Goal: Complete application form

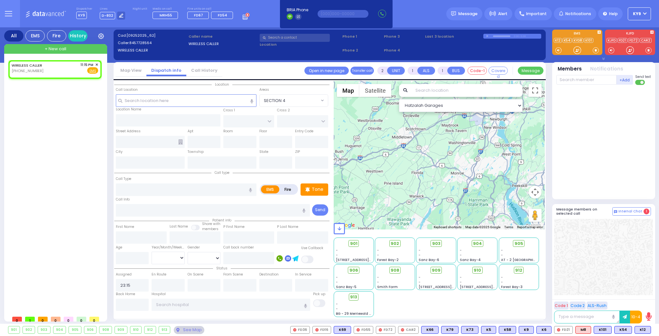
select select
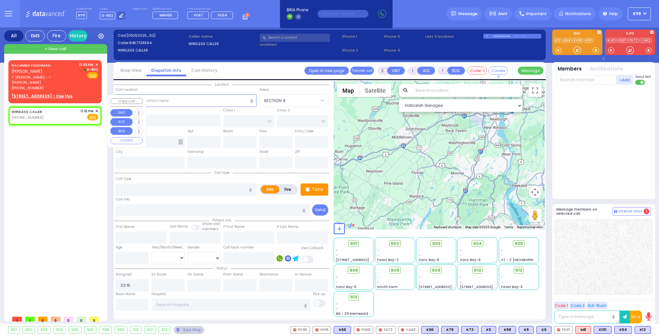
click at [96, 108] on span "✕" at bounding box center [96, 110] width 3 height 5
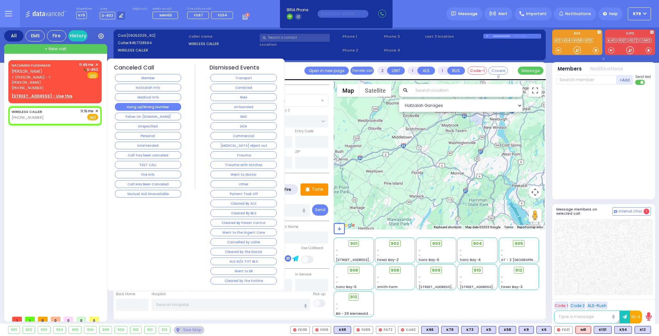
click at [128, 106] on button "Hang up/Wrong Number" at bounding box center [148, 107] width 66 height 8
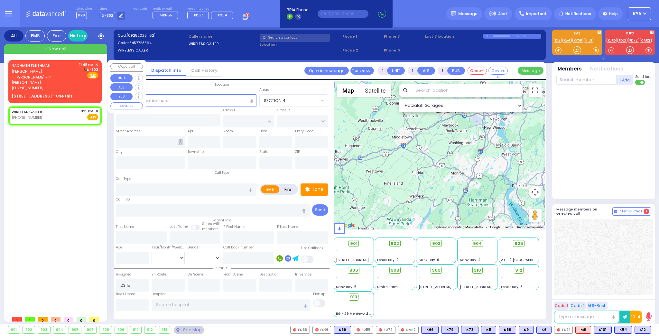
select select
radio input "true"
select select
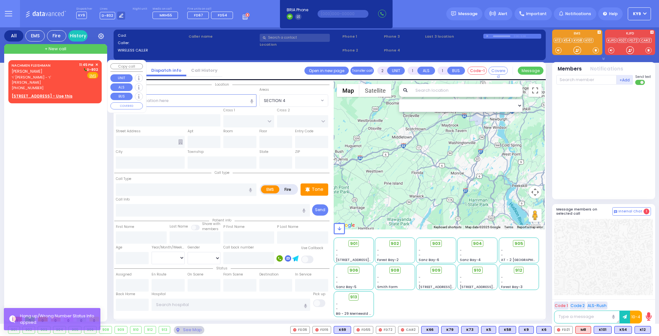
click at [71, 85] on div "[PHONE_NUMBER]" at bounding box center [44, 87] width 65 height 5
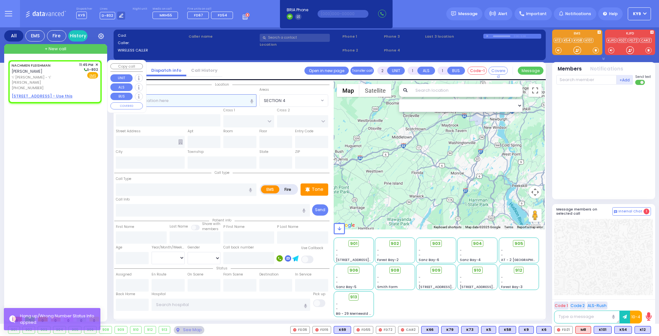
select select
radio input "true"
type input "NACHMEN"
type input "FLEISHMAN"
select select
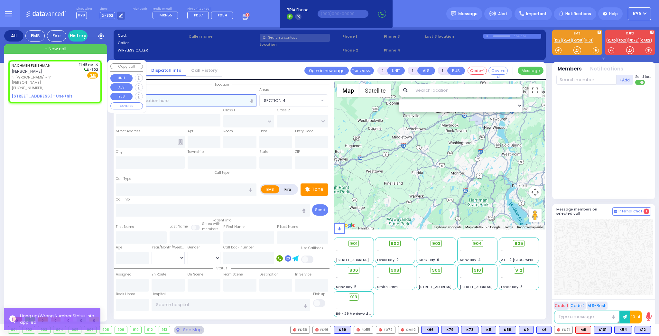
type input "23:45"
select select "Hatzalah Garages"
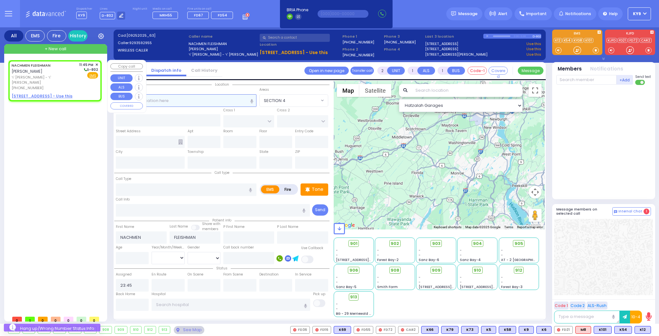
select select
radio input "true"
select select
select select "Hatzalah Garages"
click at [66, 93] on u "[STREET_ADDRESS] - Use this" at bounding box center [42, 95] width 61 height 5
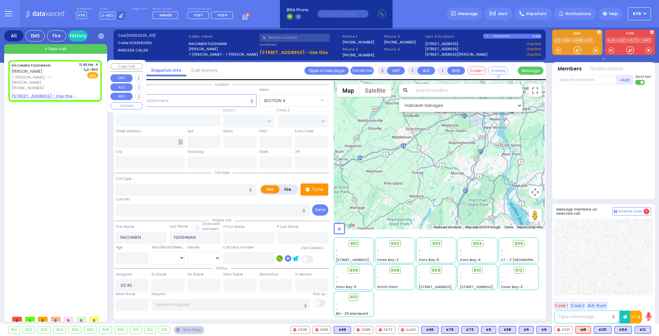
select select
radio input "true"
select select
select select "Hatzalah Garages"
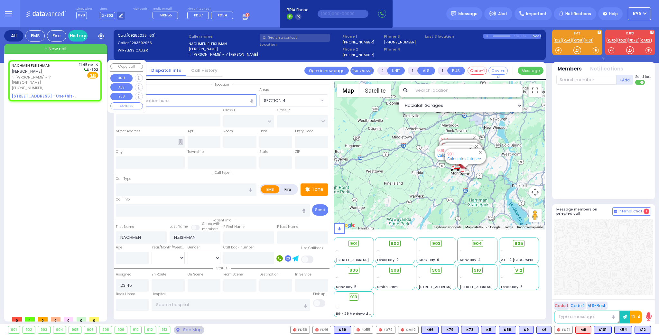
type input "HAMASPIK WAY"
type input "RATZFERT WAY"
type input "[STREET_ADDRESS]"
type input "312"
type input "[PERSON_NAME]"
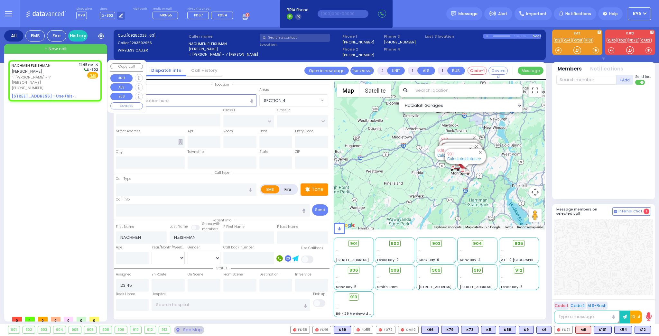
type input "[US_STATE]"
type input "10950"
select select "SECTION 4"
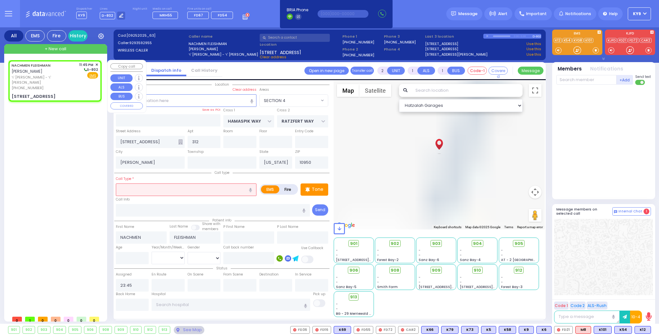
select select
radio input "true"
select select
select select "Hatzalah Garages"
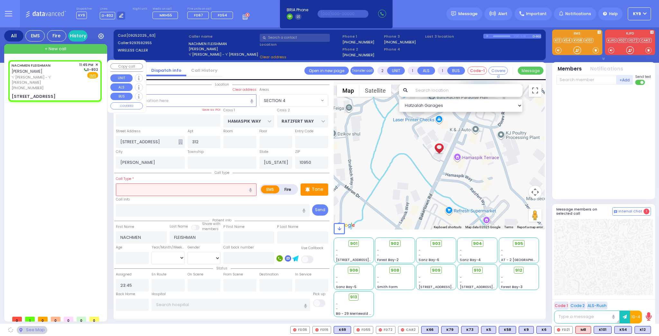
select select "SECTION 4"
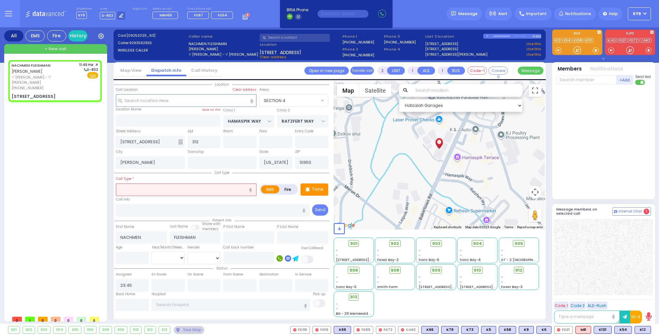
click at [132, 185] on input "text" at bounding box center [186, 189] width 141 height 12
click at [119, 199] on span "Fall" at bounding box center [122, 202] width 9 height 6
type input "Fall"
type input "1"
type input "0"
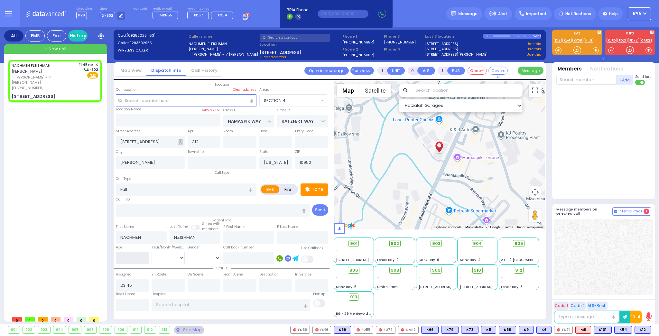
click at [139, 259] on input "number" at bounding box center [132, 258] width 33 height 12
select select
radio input "true"
select select
select select "Hatzalah Garages"
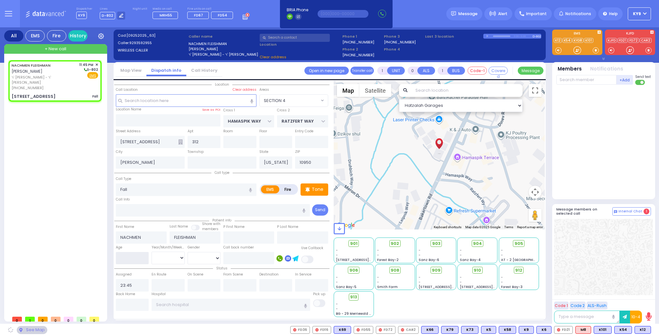
select select "SECTION 4"
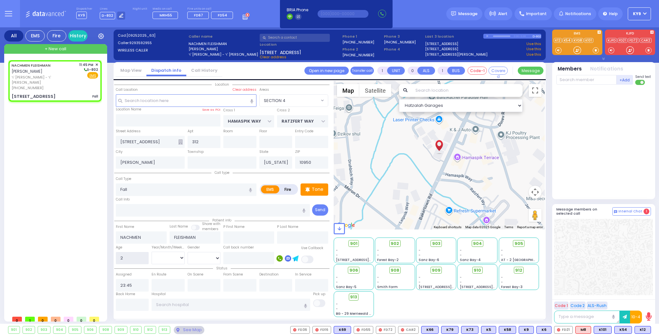
type input "2"
click at [156, 255] on select "Year Month Week Day" at bounding box center [168, 258] width 33 height 12
select select "Year"
click at [152, 252] on select "Year Month Week Day" at bounding box center [168, 258] width 33 height 12
click at [198, 260] on select "[DEMOGRAPHIC_DATA] [DEMOGRAPHIC_DATA]" at bounding box center [204, 258] width 33 height 12
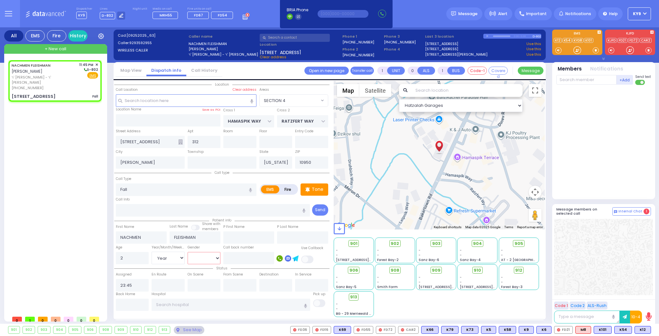
select select "[DEMOGRAPHIC_DATA]"
click at [188, 252] on select "[DEMOGRAPHIC_DATA] [DEMOGRAPHIC_DATA]" at bounding box center [204, 258] width 33 height 12
select select
radio input "true"
select select "Year"
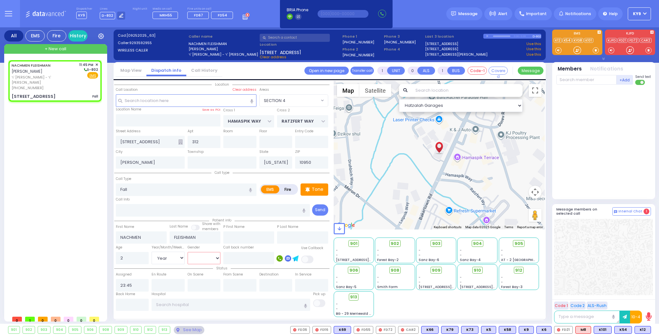
select select "[DEMOGRAPHIC_DATA]"
select select "Hatzalah Garages"
select select "SECTION 4"
select select
radio input "true"
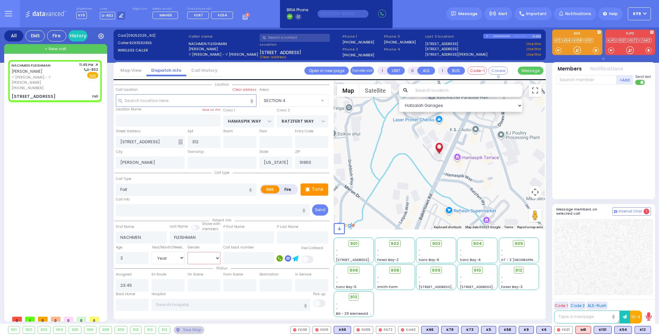
select select "Year"
select select "[DEMOGRAPHIC_DATA]"
select select "Hatzalah Garages"
select select "SECTION 4"
select select
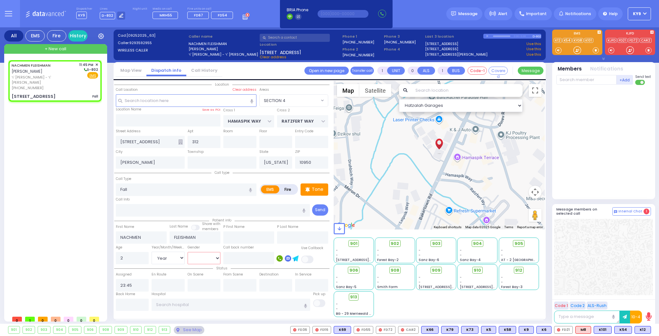
radio input "true"
select select "Year"
select select "[DEMOGRAPHIC_DATA]"
select select "SECTION 4"
select select "Hatzalah Garages"
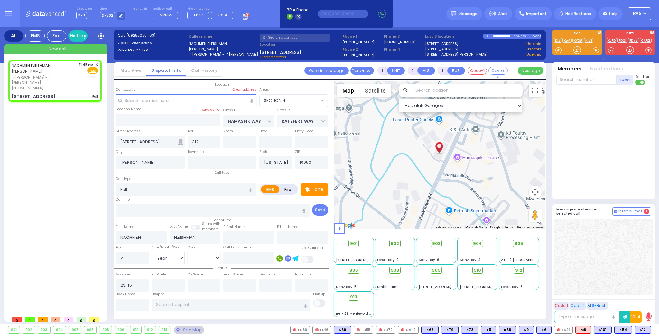
select select
radio input "true"
select select "Year"
select select "[DEMOGRAPHIC_DATA]"
select select "Hatzalah Garages"
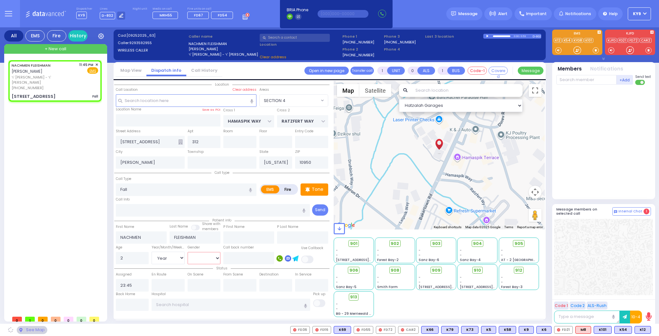
select select "SECTION 4"
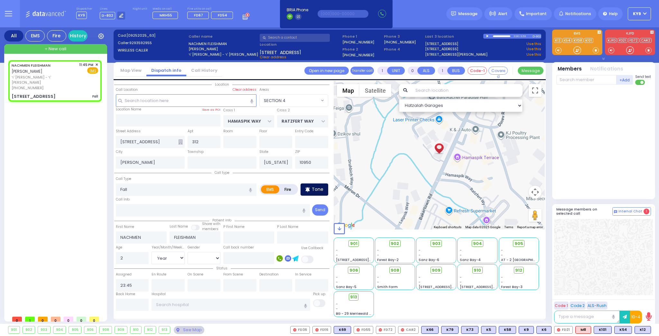
click at [322, 190] on p "Tone" at bounding box center [318, 189] width 12 height 7
click at [578, 49] on div at bounding box center [577, 50] width 6 height 6
click at [596, 50] on span at bounding box center [596, 50] width 6 height 6
click at [576, 49] on div at bounding box center [577, 50] width 6 height 6
click at [316, 188] on p "Tone" at bounding box center [318, 189] width 12 height 7
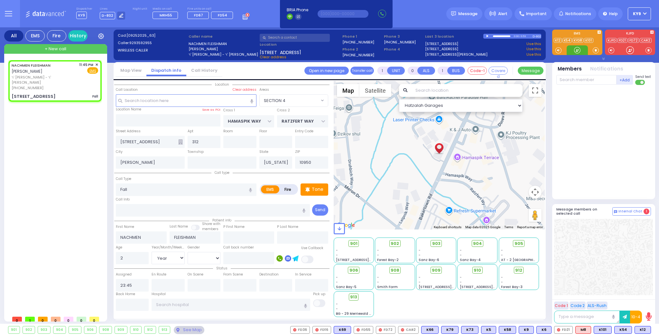
click at [575, 50] on div at bounding box center [577, 50] width 6 height 6
click at [579, 47] on div at bounding box center [577, 50] width 6 height 6
click at [641, 329] on span "K62" at bounding box center [642, 329] width 17 height 7
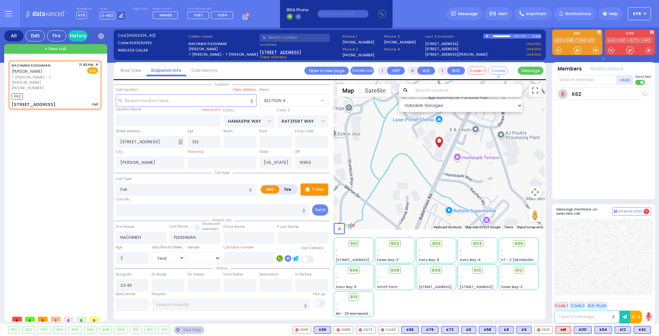
select select
radio input "true"
select select "Year"
select select "[DEMOGRAPHIC_DATA]"
type input "23:47"
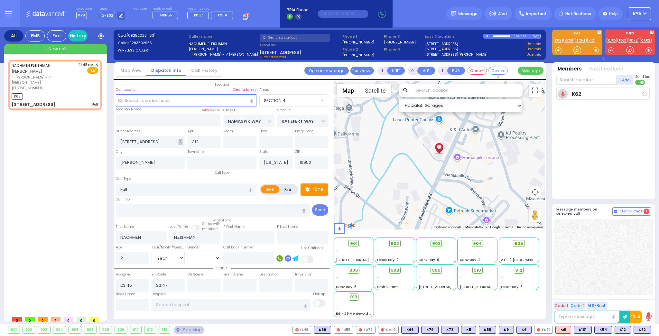
select select "SECTION 4"
select select "Hatzalah Garages"
click at [579, 49] on div at bounding box center [577, 50] width 6 height 6
click at [581, 49] on div at bounding box center [577, 50] width 21 height 10
click at [640, 329] on span "K69" at bounding box center [642, 329] width 17 height 7
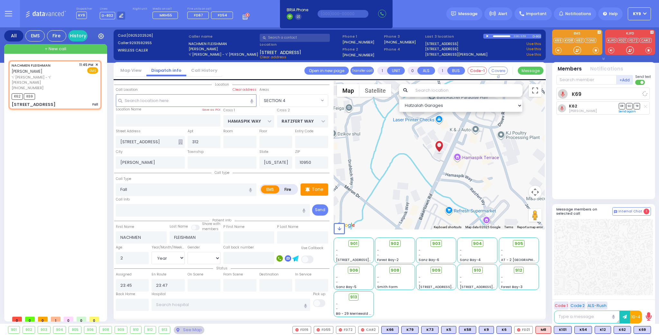
select select
radio input "true"
select select "Year"
select select "[DEMOGRAPHIC_DATA]"
select select "Hatzalah Garages"
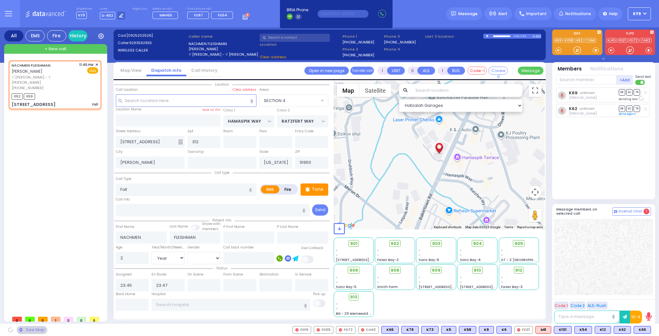
select select "SECTION 4"
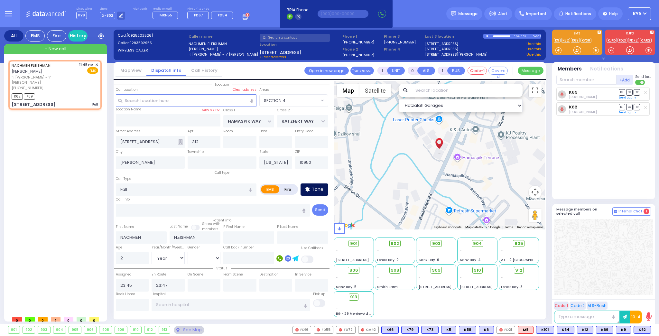
click at [312, 187] on p "Tone" at bounding box center [318, 189] width 12 height 7
click at [577, 51] on div at bounding box center [577, 50] width 6 height 6
click at [315, 187] on p "Tone" at bounding box center [318, 189] width 12 height 7
click at [577, 51] on div at bounding box center [577, 50] width 6 height 6
click at [310, 187] on icon at bounding box center [307, 190] width 5 height 8
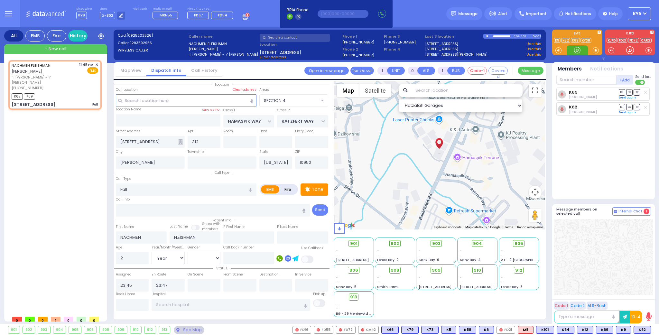
click at [575, 50] on div at bounding box center [577, 50] width 6 height 6
click at [577, 49] on div at bounding box center [577, 50] width 6 height 6
click at [640, 329] on span "K83" at bounding box center [642, 329] width 17 height 7
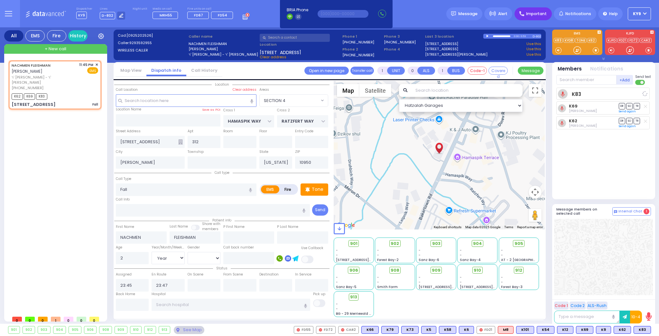
select select
radio input "true"
select select "Year"
select select "[DEMOGRAPHIC_DATA]"
select select "Hatzalah Garages"
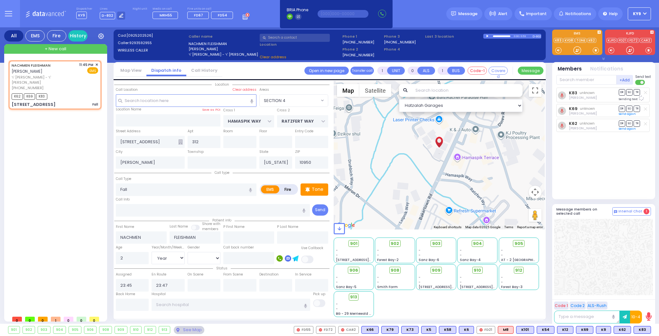
select select "SECTION 4"
click at [321, 187] on p "Tone" at bounding box center [318, 189] width 12 height 7
click at [578, 51] on div at bounding box center [577, 50] width 6 height 6
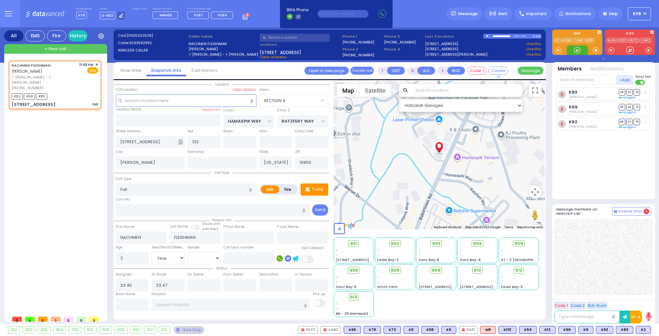
click at [578, 50] on div at bounding box center [577, 50] width 6 height 6
drag, startPoint x: 578, startPoint y: 51, endPoint x: 577, endPoint y: 54, distance: 3.4
click at [578, 50] on div at bounding box center [577, 50] width 6 height 6
click at [642, 330] on span "K2" at bounding box center [643, 329] width 14 height 7
select select
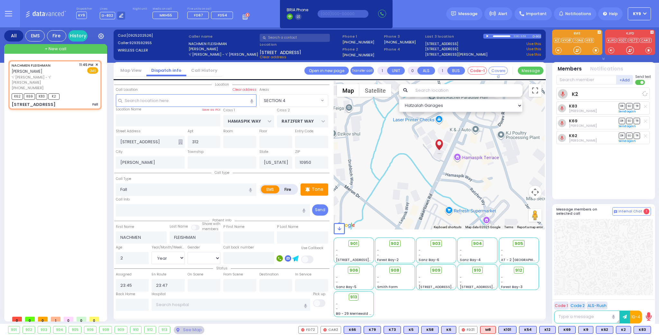
radio input "true"
select select "Year"
select select "[DEMOGRAPHIC_DATA]"
select select "SECTION 4"
select select "Hatzalah Garages"
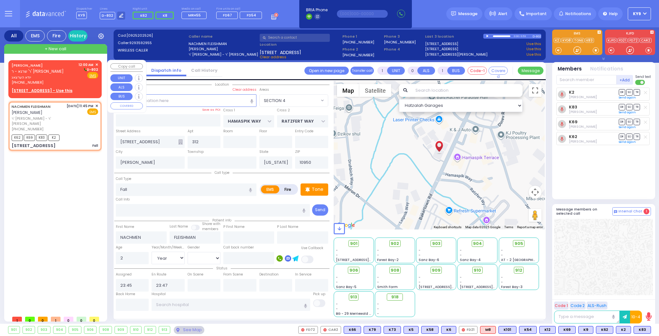
click at [76, 82] on div "[PHONE_NUMBER]" at bounding box center [44, 82] width 65 height 5
type input "2"
type input "1"
select select
radio input "true"
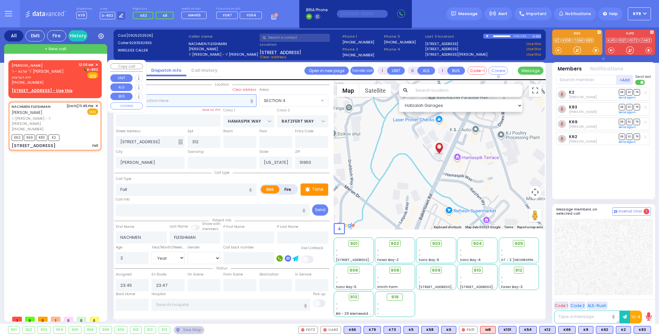
type input "YIDA"
type input "HERTZOG"
select select
type input "00:00"
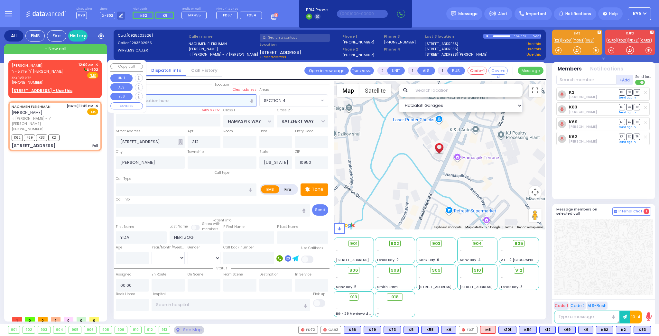
select select "Hatzalah Garages"
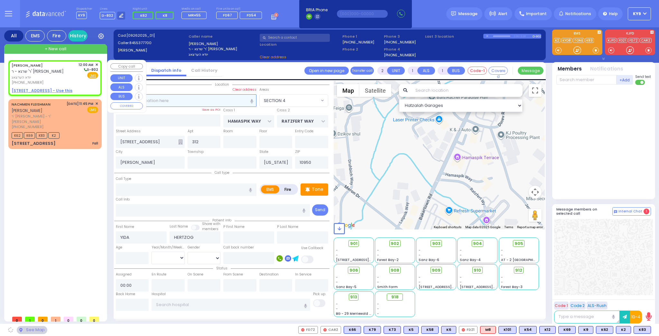
select select
radio input "true"
select select
select select "Hatzalah Garages"
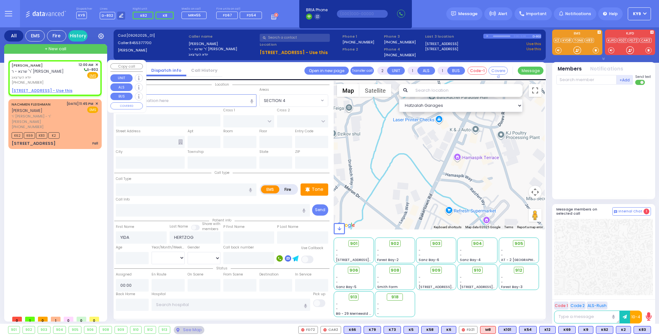
click at [52, 86] on div "[PERSON_NAME] ר' שרגא - ר' [PERSON_NAME] יודא הערצאג [PHONE_NUMBER] 12:00 AM ✕ …" at bounding box center [55, 78] width 91 height 34
select select
radio input "true"
select select
select select "Hatzalah Garages"
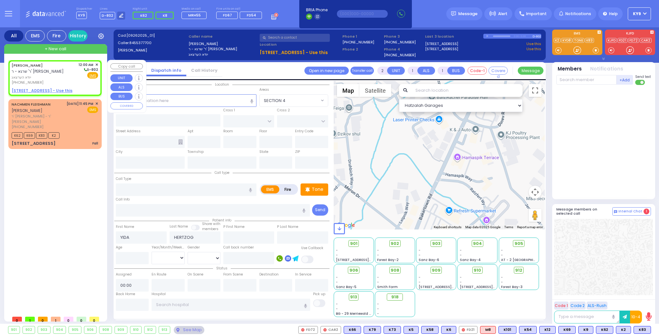
click at [50, 90] on u "[STREET_ADDRESS] - Use this" at bounding box center [42, 90] width 61 height 5
select select
radio input "true"
select select
select select "Hatzalah Garages"
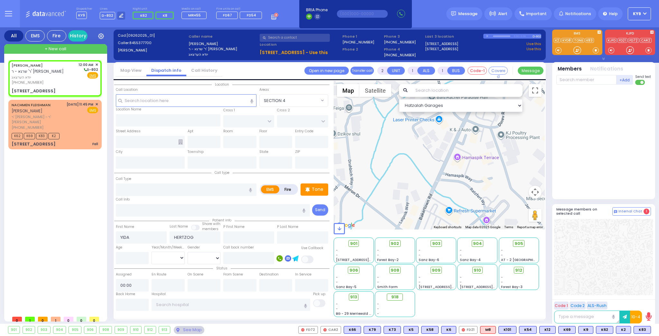
select select
radio input "true"
select select
select select "Hatzalah Garages"
type input "LUBLIN WAY"
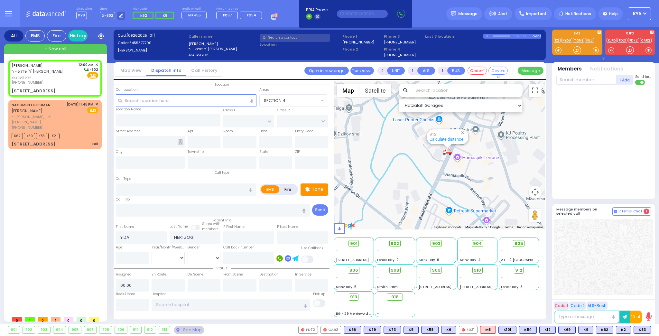
type input "RIMENEV COURT"
type input "[STREET_ADDRESS]"
type input "201"
type input "Monroe"
type input "[US_STATE]"
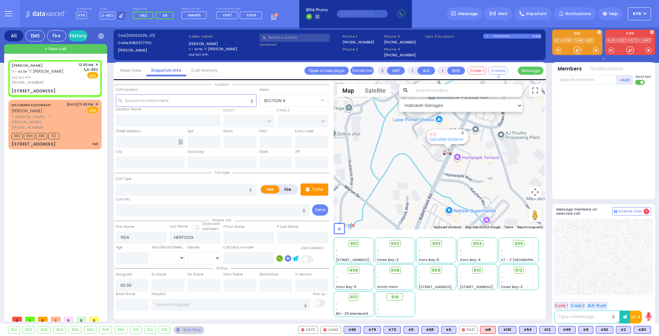
type input "10950"
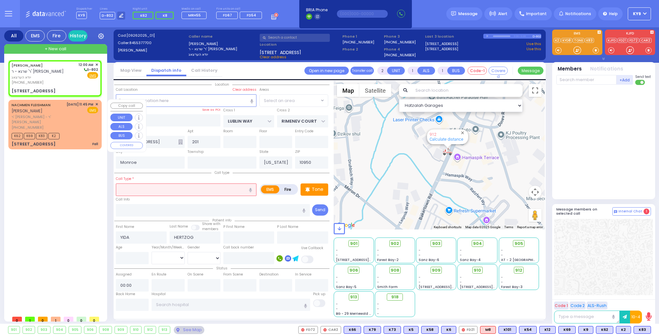
select select "SECTION 1"
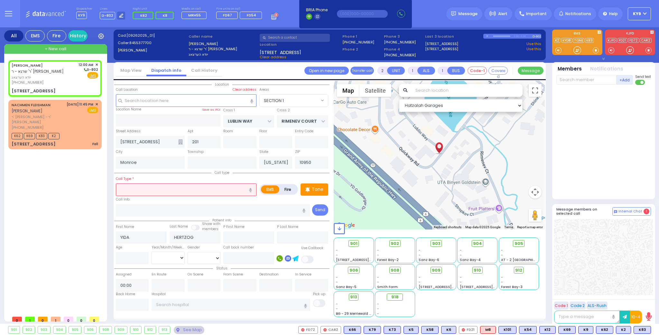
click at [156, 189] on input "text" at bounding box center [186, 189] width 141 height 12
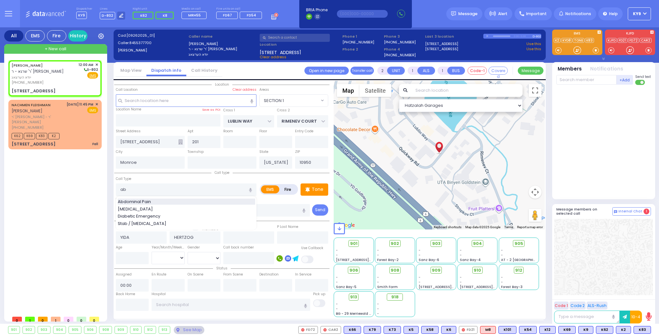
click at [142, 201] on span "Abdominal Pain" at bounding box center [135, 202] width 35 height 6
type input "Abdominal Pain"
type input "1"
type input "0"
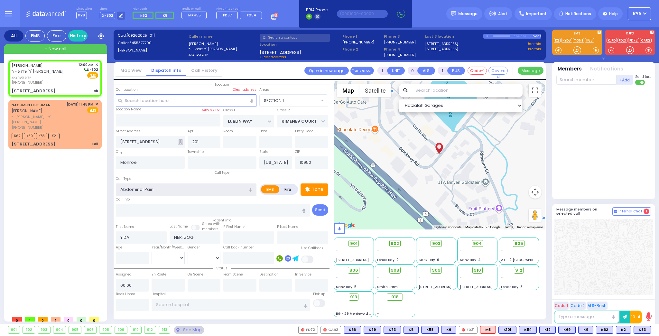
type input "2"
type input "1"
select select
radio input "true"
select select
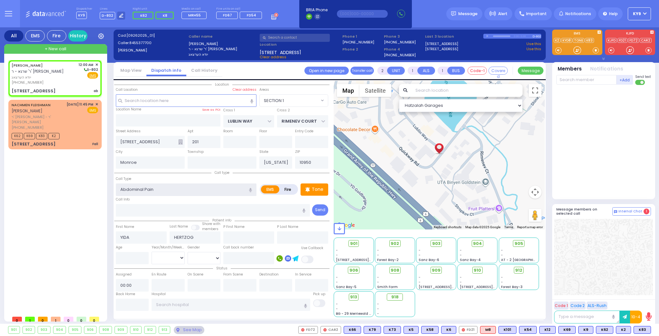
select select "Hatzalah Garages"
select select "SECTION 1"
click at [139, 259] on input "number" at bounding box center [132, 258] width 33 height 12
type input "1"
type input "0"
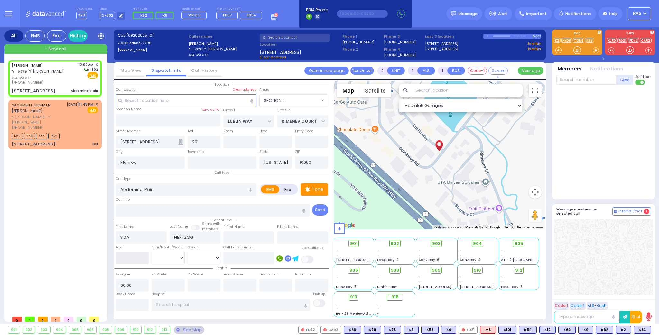
select select
radio input "true"
select select
select select "Hatzalah Garages"
select select "SECTION 1"
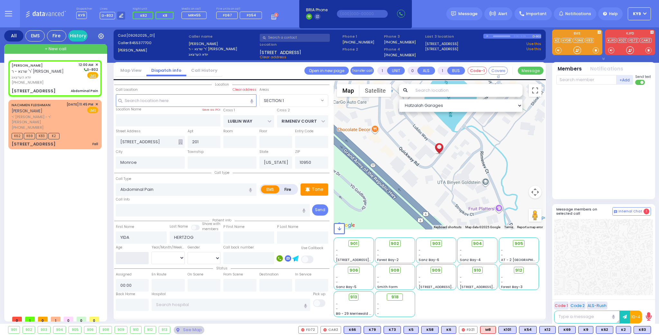
select select
radio input "true"
select select
type input "2"
select select "Hatzalah Garages"
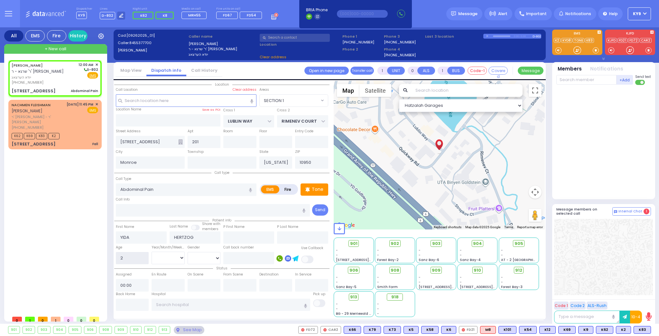
type input "22"
select select "SECTION 1"
type input "22"
click at [160, 257] on select "Year Month Week Day" at bounding box center [168, 258] width 33 height 12
select select "Year"
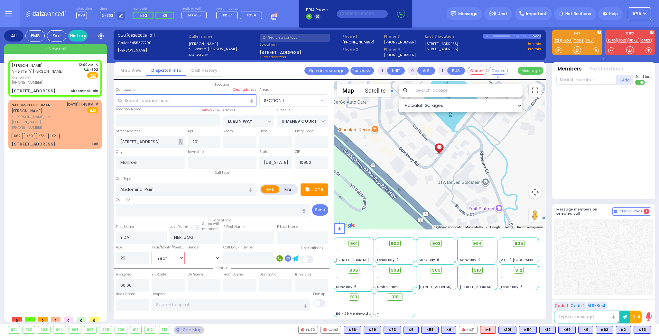
click at [152, 252] on select "Year Month Week Day" at bounding box center [168, 258] width 33 height 12
select select
radio input "true"
select select
select select "Hatzalah Garages"
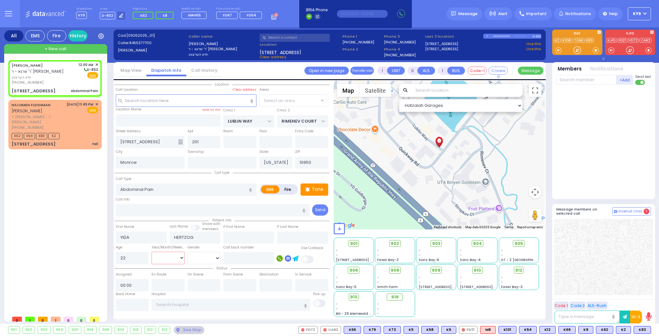
select select "SECTION 1"
select select
radio input "true"
select select "Year"
select select "SECTION 1"
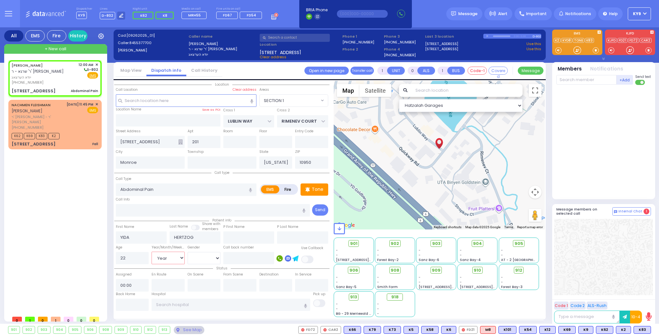
select select "Hatzalah Garages"
click at [164, 256] on select "Year Month Week Day" at bounding box center [168, 258] width 33 height 12
click at [195, 258] on select "[DEMOGRAPHIC_DATA] [DEMOGRAPHIC_DATA]" at bounding box center [204, 258] width 33 height 12
select select "[DEMOGRAPHIC_DATA]"
click at [188, 252] on select "[DEMOGRAPHIC_DATA] [DEMOGRAPHIC_DATA]" at bounding box center [204, 258] width 33 height 12
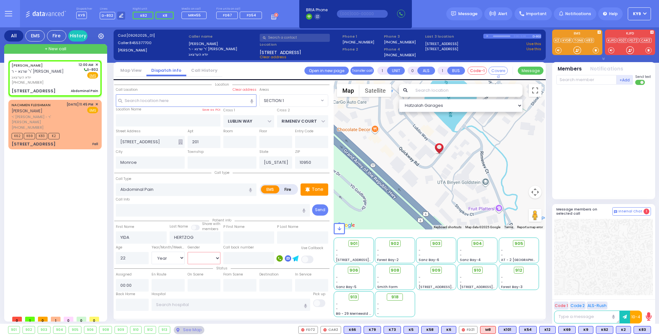
select select
radio input "true"
select select "Year"
select select "[DEMOGRAPHIC_DATA]"
select select "Hatzalah Garages"
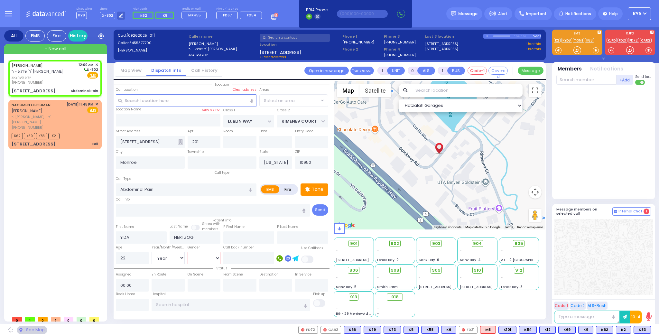
select select "SECTION 1"
select select
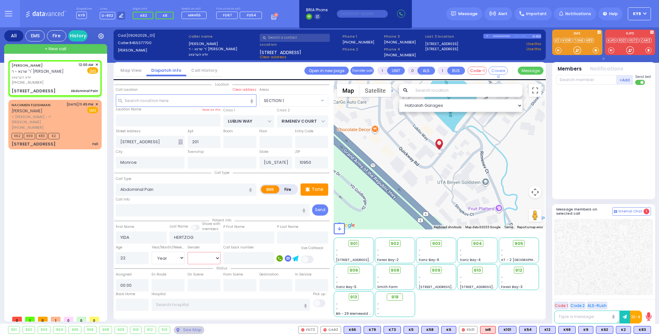
radio input "true"
select select "Year"
select select "[DEMOGRAPHIC_DATA]"
select select "Hatzalah Garages"
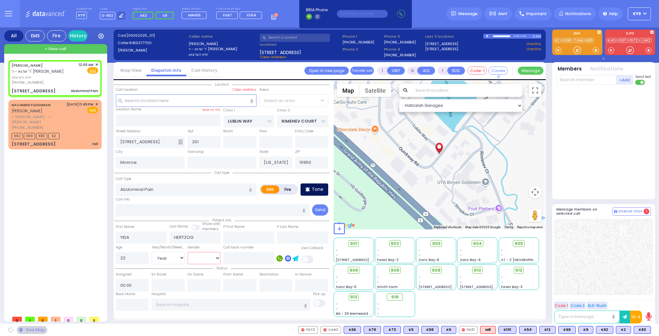
select select "SECTION 1"
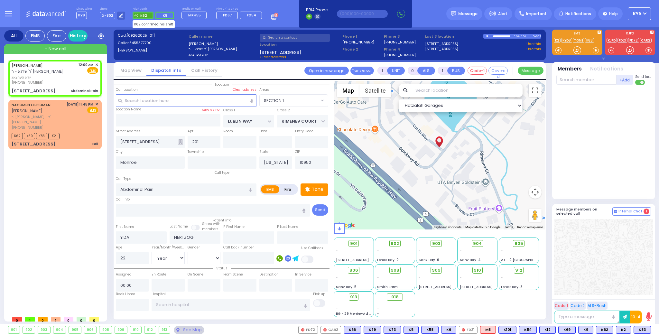
click at [140, 14] on span "K62" at bounding box center [143, 15] width 7 height 5
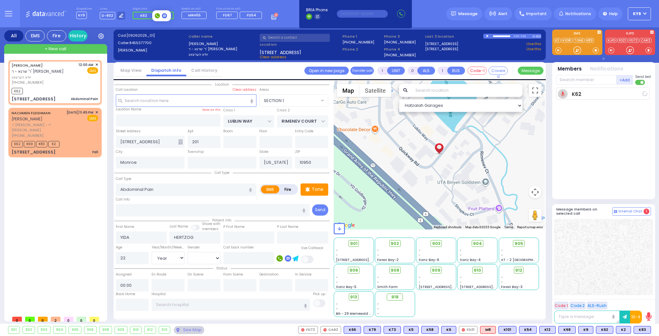
select select
radio input "true"
select select "Year"
select select "[DEMOGRAPHIC_DATA]"
type input "00:01"
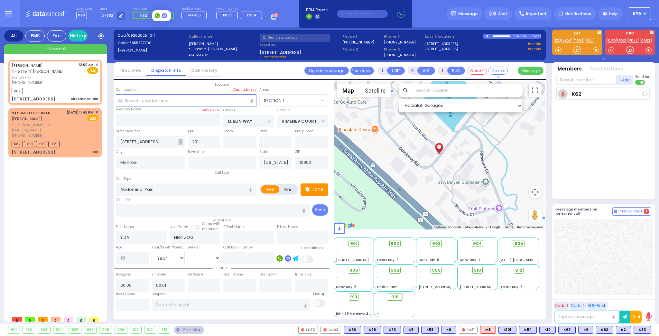
select select "Hatzalah Garages"
select select "SECTION 1"
click at [163, 14] on span "K8" at bounding box center [165, 15] width 5 height 5
select select
radio input "true"
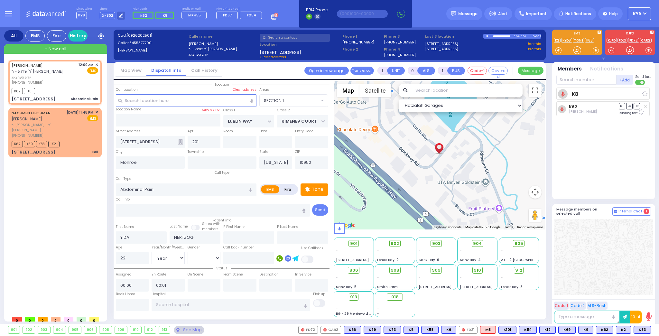
select select "Year"
select select "[DEMOGRAPHIC_DATA]"
select select "SECTION 1"
click at [576, 51] on div at bounding box center [577, 50] width 6 height 6
click at [577, 48] on div at bounding box center [577, 50] width 6 height 6
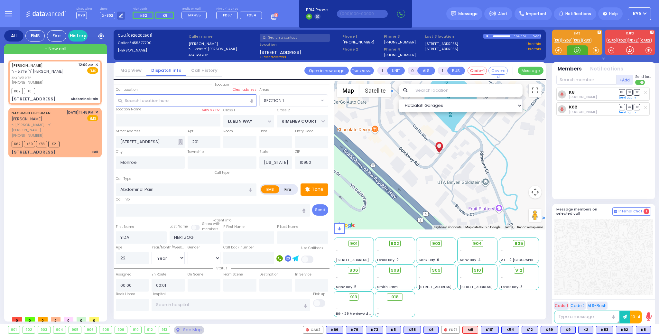
click at [578, 51] on div at bounding box center [577, 50] width 6 height 6
click at [81, 135] on div "[DATE] 11:45 PM ✕ EMS" at bounding box center [83, 124] width 32 height 29
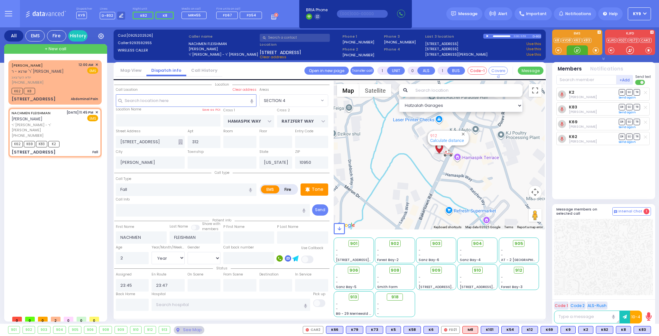
click at [577, 48] on div at bounding box center [577, 50] width 6 height 6
click at [649, 328] on button at bounding box center [649, 329] width 3 height 7
drag, startPoint x: 578, startPoint y: 46, endPoint x: 559, endPoint y: 107, distance: 63.7
click at [578, 48] on div at bounding box center [577, 50] width 6 height 6
click at [521, 271] on span "912" at bounding box center [521, 270] width 7 height 6
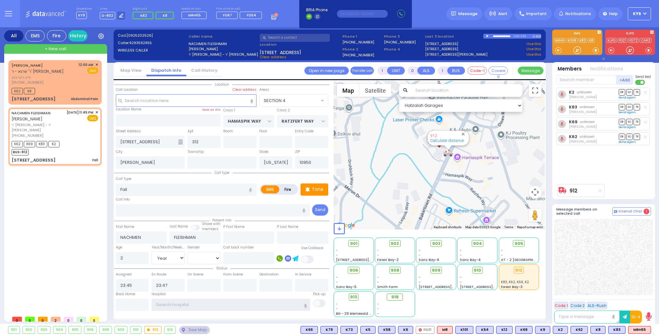
click at [171, 302] on input "text" at bounding box center [231, 305] width 159 height 12
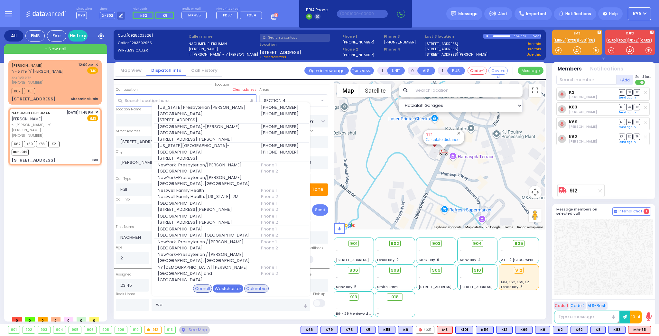
click at [216, 287] on div "Westchester" at bounding box center [228, 289] width 31 height 8
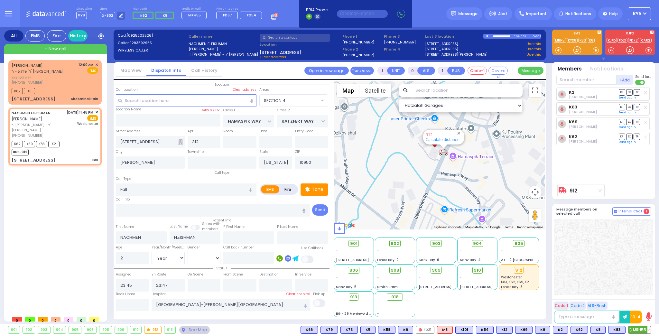
click at [650, 329] on button at bounding box center [649, 329] width 3 height 7
click at [646, 299] on icon at bounding box center [644, 301] width 7 height 7
click at [606, 173] on div "K2 [PERSON_NAME] DR SO TR Sending text" at bounding box center [604, 134] width 96 height 93
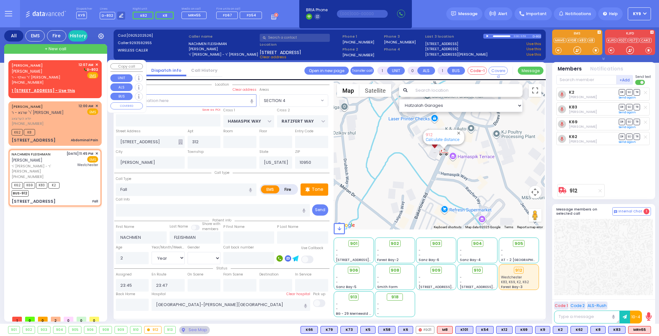
click at [65, 79] on span "ר' וואלף - ר' [PERSON_NAME]" at bounding box center [44, 77] width 65 height 5
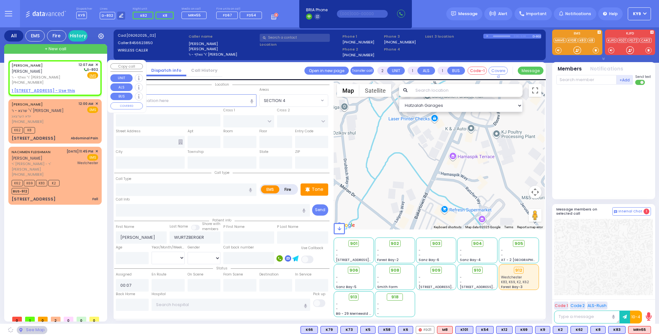
click at [58, 91] on u "1 [STREET_ADDRESS] - Use this" at bounding box center [43, 90] width 63 height 5
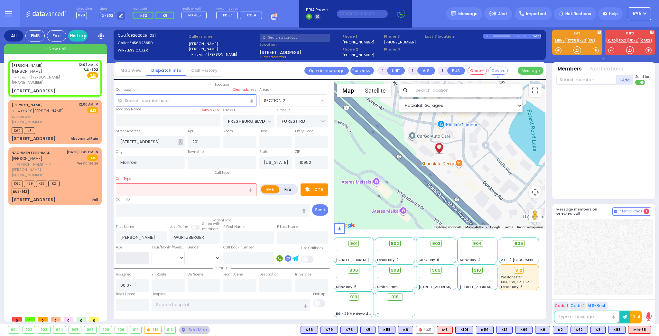
click at [136, 253] on input "number" at bounding box center [132, 258] width 33 height 12
click at [163, 253] on select "Year Month Week Day" at bounding box center [168, 258] width 33 height 12
click at [152, 252] on select "Year Month Week Day" at bounding box center [168, 258] width 33 height 12
click at [197, 259] on select "[DEMOGRAPHIC_DATA] [DEMOGRAPHIC_DATA]" at bounding box center [204, 258] width 33 height 12
click at [202, 286] on input "text" at bounding box center [204, 285] width 33 height 12
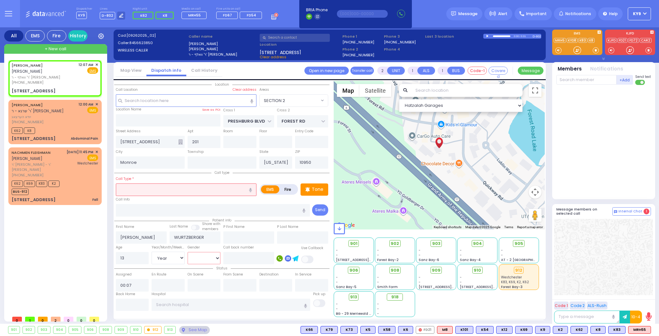
click at [203, 257] on select "[DEMOGRAPHIC_DATA] [DEMOGRAPHIC_DATA]" at bounding box center [204, 258] width 33 height 12
click at [188, 252] on select "[DEMOGRAPHIC_DATA] [DEMOGRAPHIC_DATA]" at bounding box center [204, 258] width 33 height 12
click at [159, 193] on input "text" at bounding box center [186, 189] width 141 height 12
click at [575, 49] on div at bounding box center [577, 50] width 6 height 6
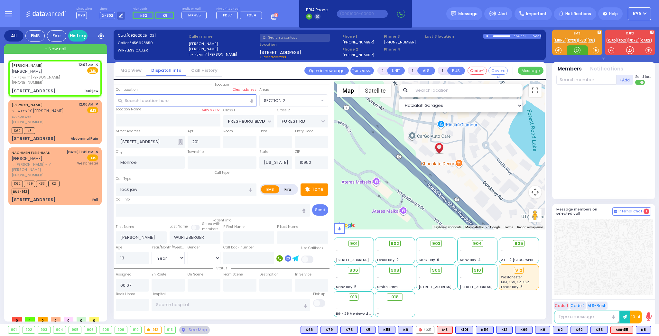
click at [576, 49] on div at bounding box center [577, 50] width 6 height 6
click at [578, 47] on div at bounding box center [577, 50] width 6 height 6
click at [645, 330] on span "K8" at bounding box center [643, 329] width 14 height 7
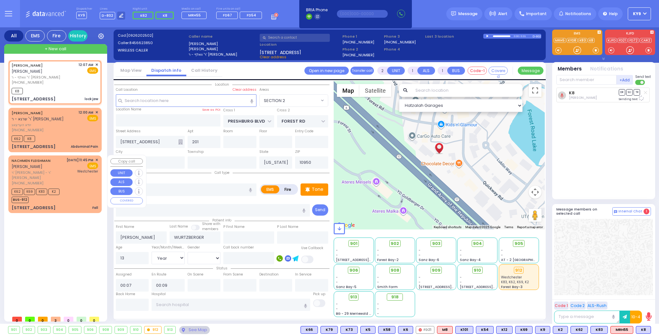
click at [88, 190] on div "K62 K69 K83 K2 BUS-912" at bounding box center [55, 195] width 87 height 16
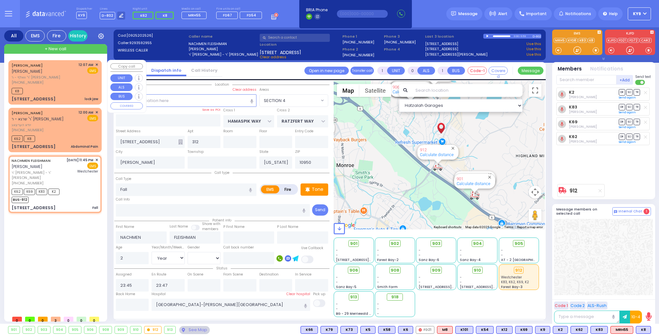
click at [90, 75] on div "12:07 AM ✕ EMS" at bounding box center [89, 73] width 20 height 23
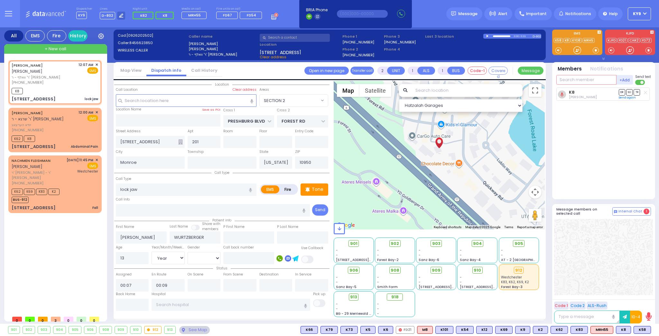
click at [584, 77] on input "text" at bounding box center [586, 80] width 60 height 10
click at [590, 88] on div "KY69 [PERSON_NAME]" at bounding box center [604, 93] width 92 height 11
click at [649, 329] on button at bounding box center [649, 329] width 3 height 7
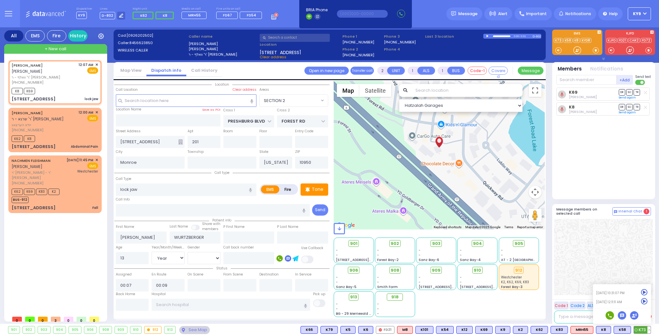
click at [644, 300] on icon at bounding box center [644, 301] width 7 height 7
click at [644, 289] on icon at bounding box center [644, 292] width 7 height 7
click at [644, 293] on icon at bounding box center [644, 292] width 7 height 7
click at [626, 164] on div "K69 [PERSON_NAME] DR SO TR Sending text" at bounding box center [604, 141] width 96 height 106
drag, startPoint x: 577, startPoint y: 51, endPoint x: 577, endPoint y: 47, distance: 4.5
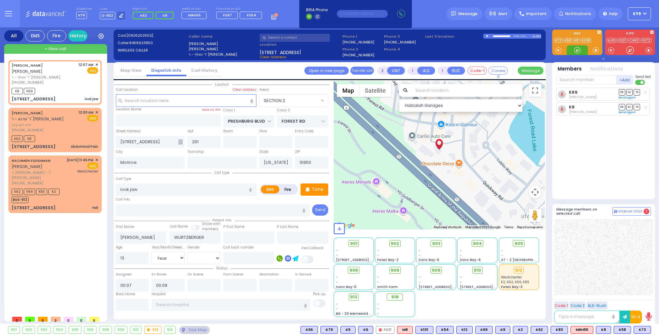
click at [577, 48] on div at bounding box center [577, 50] width 6 height 6
click at [63, 135] on div "K62 K8" at bounding box center [55, 138] width 87 height 8
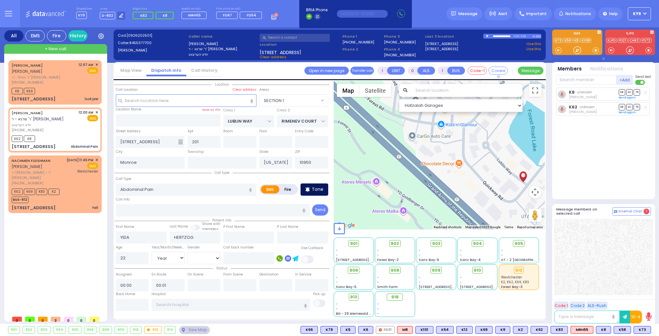
click at [321, 190] on p "Tone" at bounding box center [318, 189] width 12 height 7
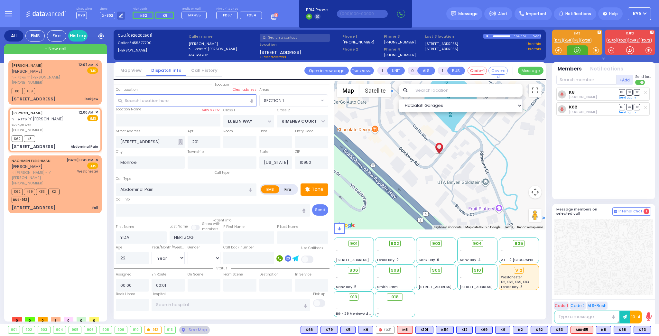
click at [578, 49] on div at bounding box center [577, 50] width 6 height 6
click at [632, 92] on span "SO" at bounding box center [629, 92] width 6 height 6
click at [628, 105] on span "SO" at bounding box center [629, 107] width 6 height 6
click at [630, 107] on span "SO" at bounding box center [629, 107] width 6 height 6
click at [577, 50] on div at bounding box center [577, 50] width 6 height 6
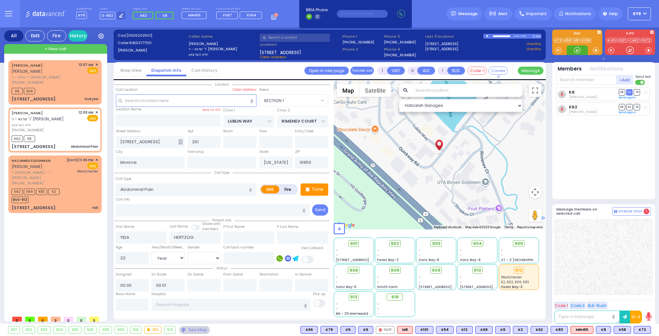
click at [577, 50] on div at bounding box center [577, 50] width 6 height 6
click at [611, 156] on div "K8 [PERSON_NAME] DR SO TR" at bounding box center [604, 141] width 96 height 106
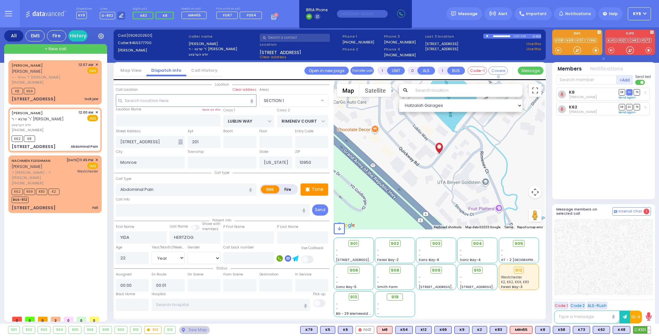
click at [641, 331] on span "K101" at bounding box center [641, 329] width 17 height 7
click at [576, 50] on div at bounding box center [577, 50] width 6 height 6
click at [478, 269] on span "910" at bounding box center [479, 270] width 7 height 6
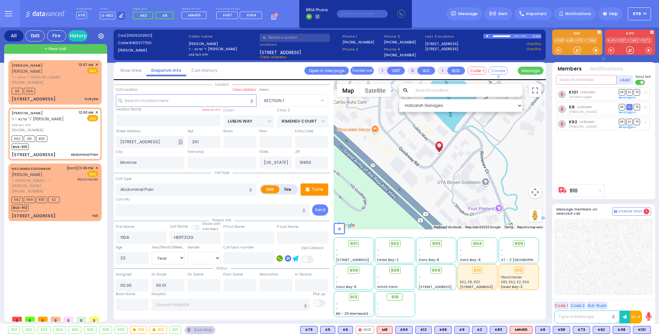
click at [571, 80] on input "text" at bounding box center [586, 80] width 60 height 10
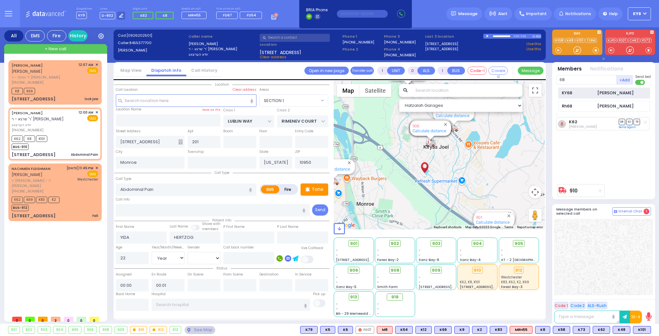
click at [568, 93] on div "KY68" at bounding box center [578, 93] width 32 height 6
click at [572, 81] on input "text" at bounding box center [586, 80] width 60 height 10
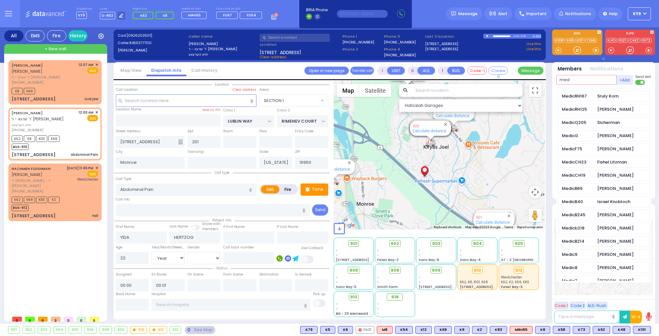
scroll to position [232, 0]
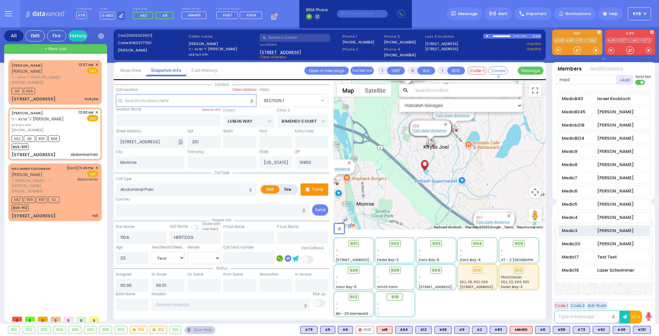
click at [588, 228] on div "Medic3" at bounding box center [578, 231] width 32 height 6
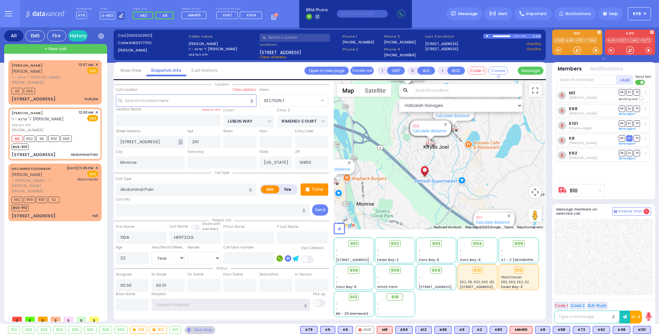
click at [164, 304] on input "text" at bounding box center [231, 305] width 159 height 12
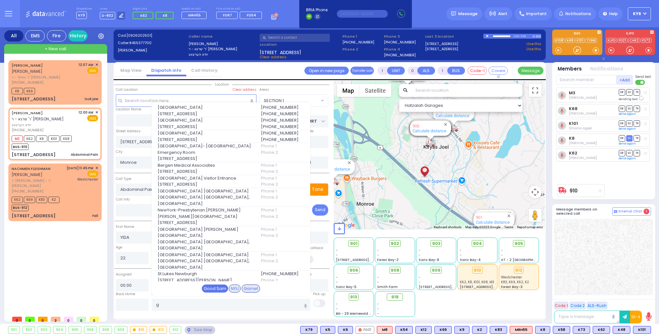
click at [207, 285] on div "Good Sam" at bounding box center [215, 289] width 26 height 8
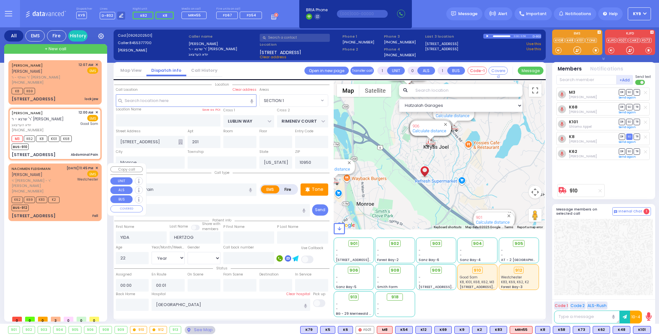
click at [79, 200] on div "K62 K69 K83 K2 BUS-912" at bounding box center [55, 203] width 87 height 16
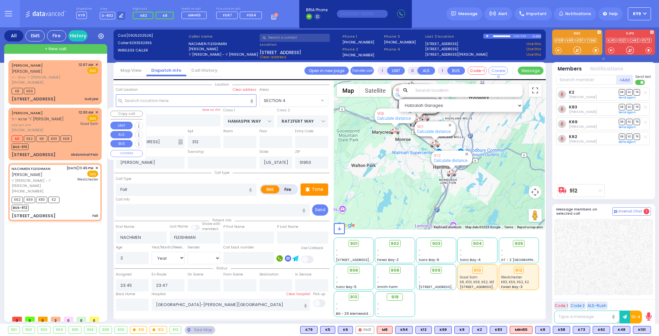
click at [86, 138] on div "M3 K62 K8 K101 K68 BUS-910" at bounding box center [55, 142] width 87 height 16
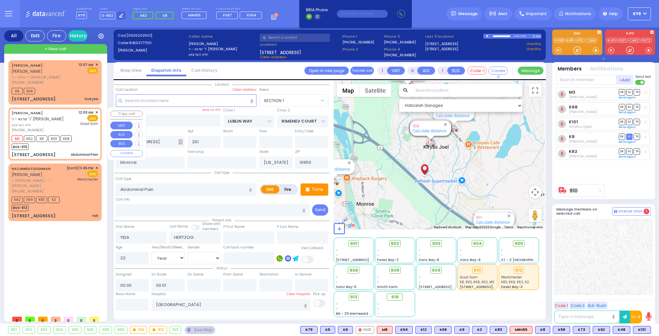
click at [75, 148] on div "M3 K62 K8 K101 K68 BUS-910" at bounding box center [44, 142] width 64 height 16
click at [70, 90] on div "K8 K69" at bounding box center [55, 90] width 87 height 8
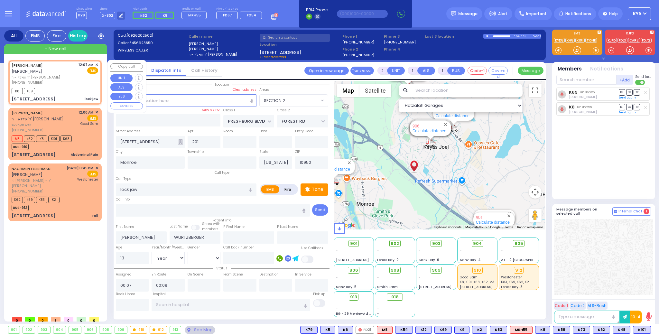
select select "SECTION 2"
select select "Year"
select select "[DEMOGRAPHIC_DATA]"
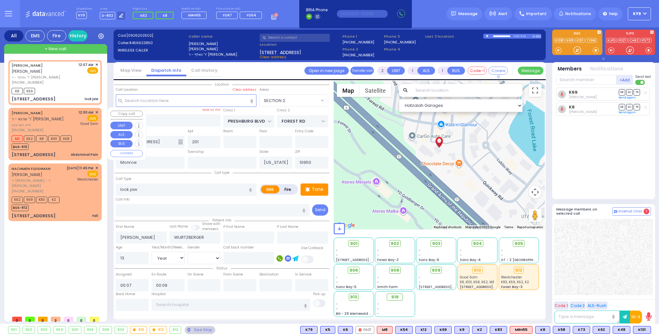
click at [46, 145] on div "BUS-910" at bounding box center [42, 146] width 60 height 8
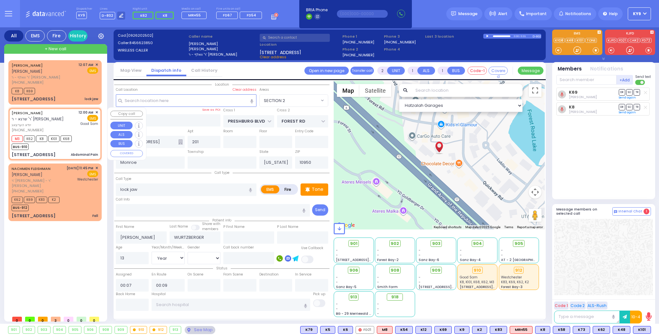
click at [79, 146] on div "M3 K62 K8 K101 K68 BUS-910" at bounding box center [55, 142] width 87 height 16
click at [79, 145] on div "M3 K62 K8 K101 K68 BUS-910" at bounding box center [55, 142] width 87 height 16
click at [66, 150] on div "YIDA HERTZOG ר' שרגא - ר' חיים נתן וויינשטאק יודא הערצאג (845) 537-7700 12:00 A…" at bounding box center [55, 134] width 91 height 50
click at [54, 148] on div "BUS-910" at bounding box center [42, 146] width 60 height 8
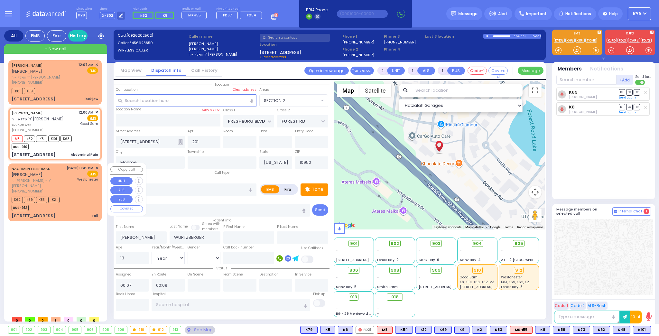
type input "1"
type input "0"
select select
type input "Abdominal Pain"
radio input "true"
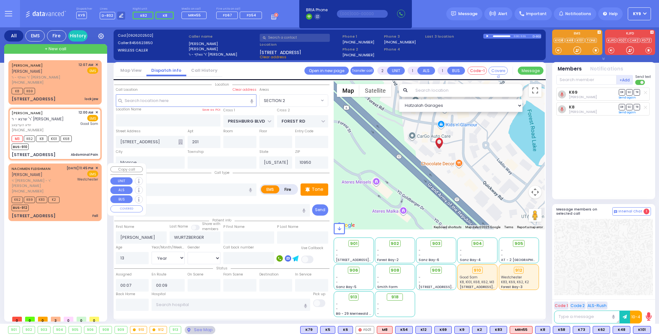
type input "YIDA"
type input "HERTZOG"
type input "22"
select select "Year"
select select "[DEMOGRAPHIC_DATA]"
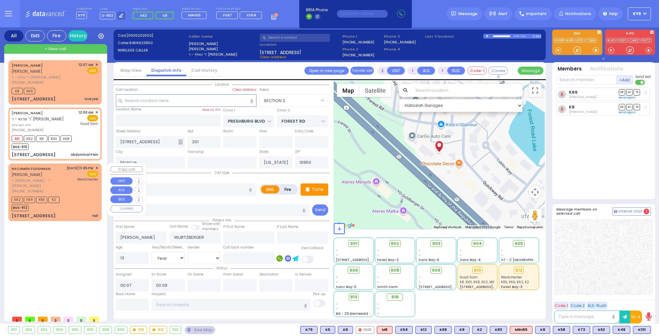
type input "00:00"
type input "00:01"
type input "[GEOGRAPHIC_DATA]"
select select "Hatzalah Garages"
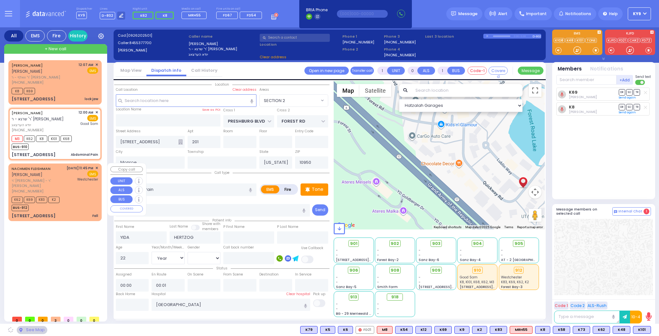
select select
radio input "true"
select select "Year"
select select "[DEMOGRAPHIC_DATA]"
type input "LUBLIN WAY"
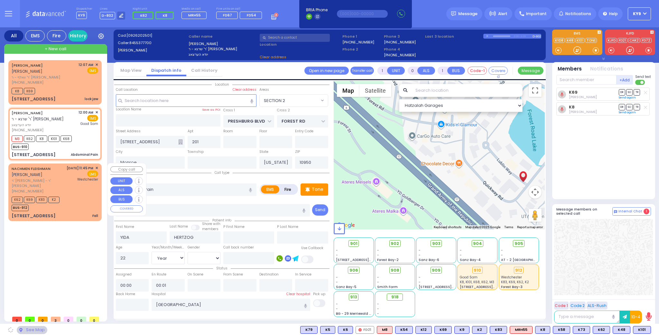
type input "RIMENEV COURT"
type input "[STREET_ADDRESS]"
select select "Hatzalah Garages"
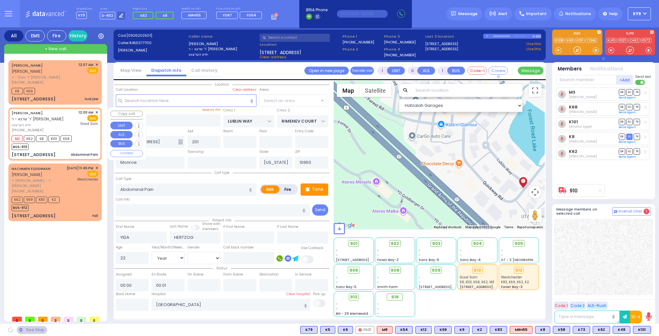
select select
radio input "true"
select select "Year"
select select "[DEMOGRAPHIC_DATA]"
select select
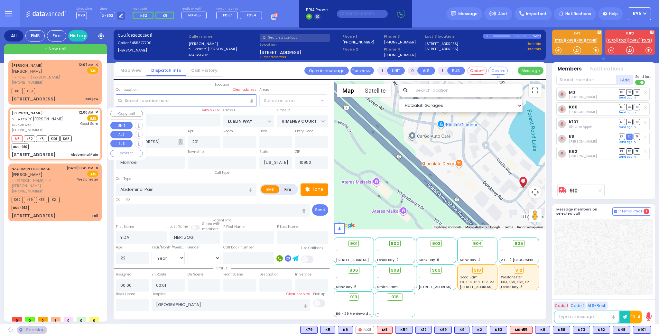
select select "Hatzalah Garages"
radio input "true"
select select "Year"
select select "[DEMOGRAPHIC_DATA]"
select select
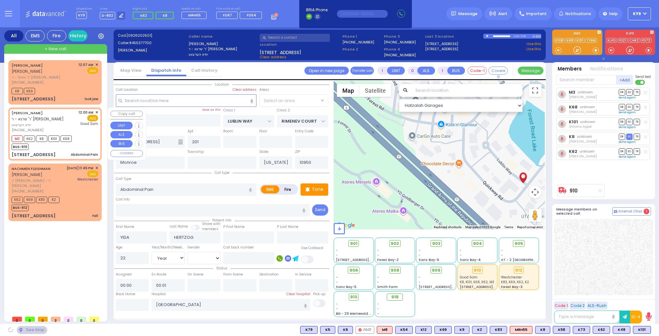
select select "Hatzalah Garages"
select select
radio input "true"
select select "Year"
select select "[DEMOGRAPHIC_DATA]"
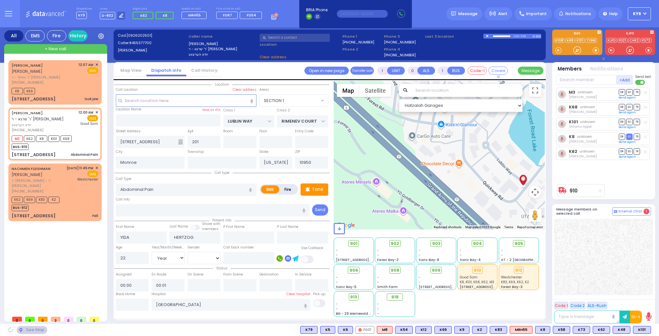
select select "Hatzalah Garages"
select select
radio input "true"
select select "Year"
select select "[DEMOGRAPHIC_DATA]"
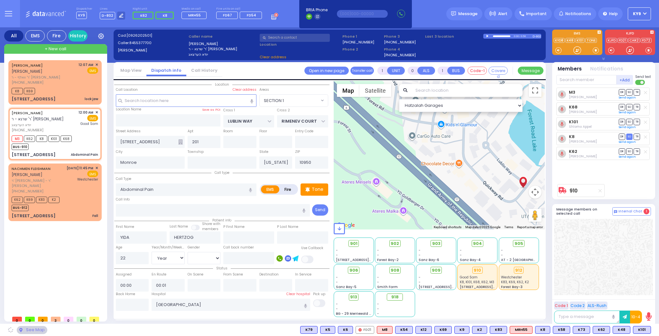
select select
select select "Hatzalah Garages"
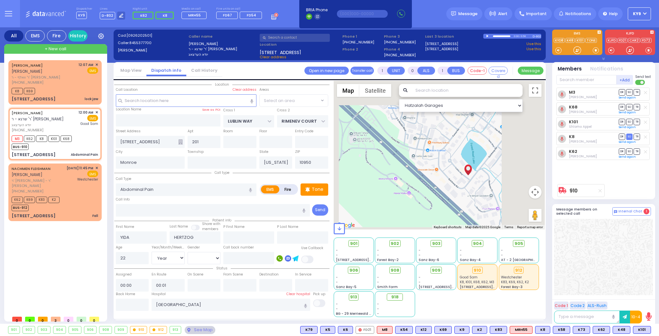
select select "SECTION 1"
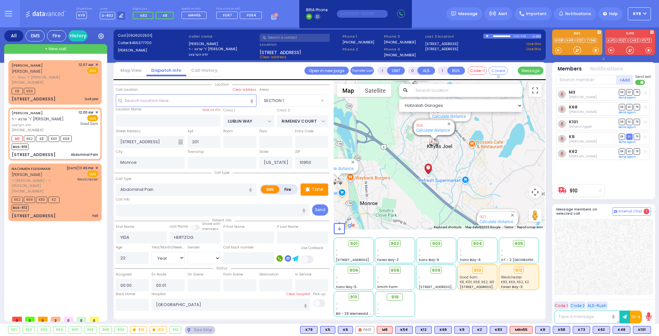
click at [647, 93] on icon at bounding box center [645, 93] width 3 height 4
select select
radio input "true"
select select "Year"
select select "[DEMOGRAPHIC_DATA]"
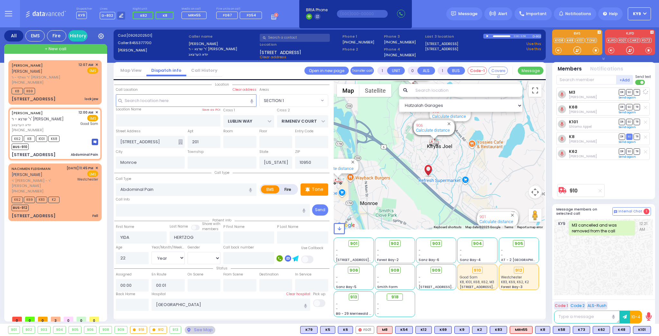
select select "Hatzalah Garages"
select select "SECTION 1"
click at [645, 106] on icon at bounding box center [645, 108] width 3 height 4
select select
radio input "true"
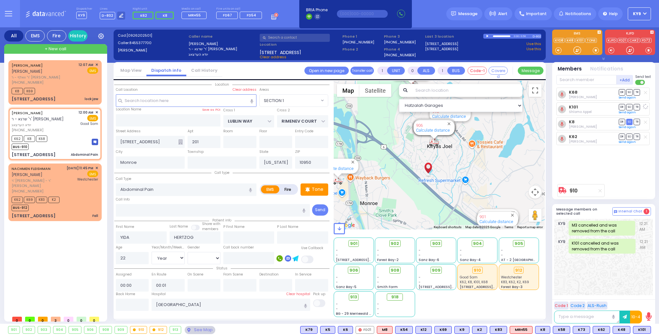
select select "Year"
select select "[DEMOGRAPHIC_DATA]"
select select "SECTION 1"
select select "Hatzalah Garages"
click at [601, 190] on line at bounding box center [600, 191] width 3 height 3
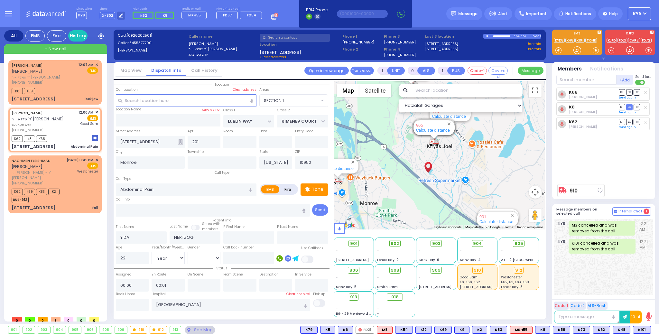
select select
radio input "true"
select select "Year"
select select "[DEMOGRAPHIC_DATA]"
select select "SECTION 1"
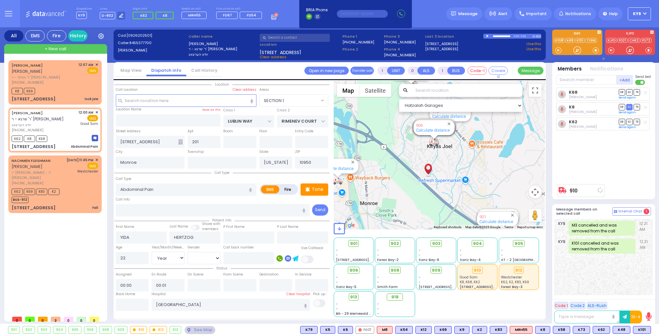
select select "Hatzalah Garages"
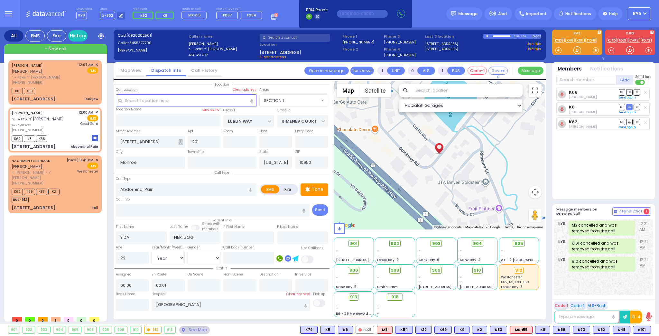
click at [644, 91] on div at bounding box center [645, 92] width 6 height 6
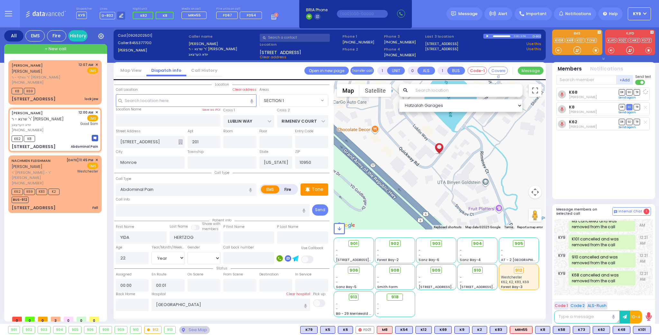
select select
radio input "true"
select select "Year"
select select "[DEMOGRAPHIC_DATA]"
select select "Hatzalah Garages"
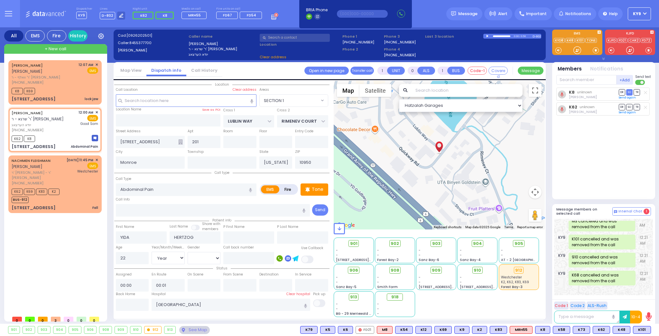
scroll to position [4, 0]
select select "SECTION 1"
click at [575, 82] on input "text" at bounding box center [586, 80] width 60 height 10
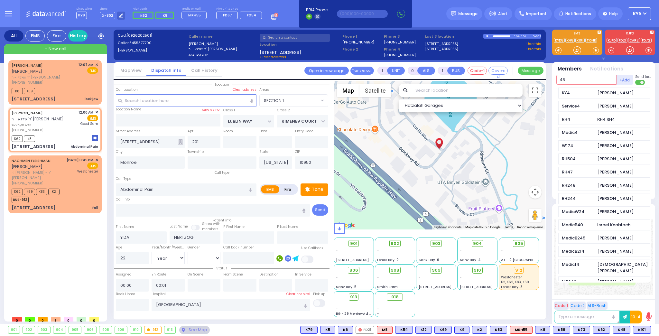
scroll to position [0, 0]
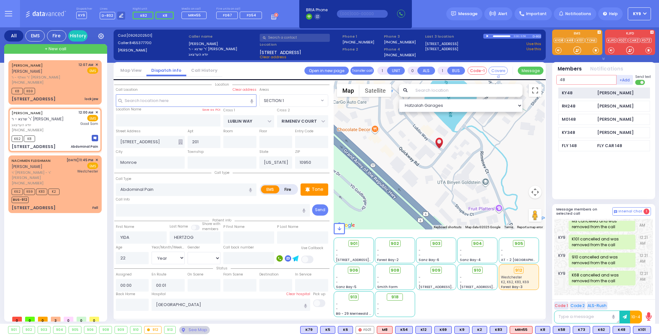
type input "48"
click at [572, 90] on div "KY48" at bounding box center [578, 93] width 32 height 6
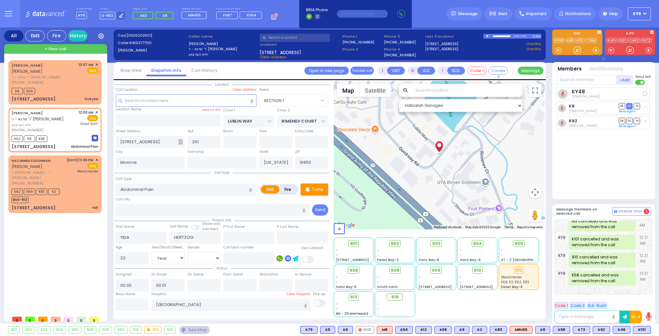
select select
radio input "true"
select select "Year"
select select "[DEMOGRAPHIC_DATA]"
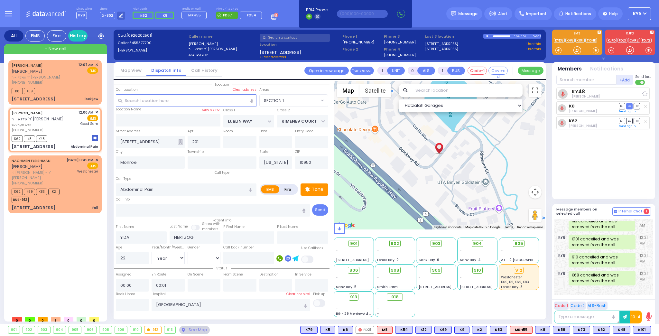
select select "SECTION 1"
select select "Hatzalah Garages"
click at [61, 49] on span "+ New call" at bounding box center [56, 49] width 22 height 6
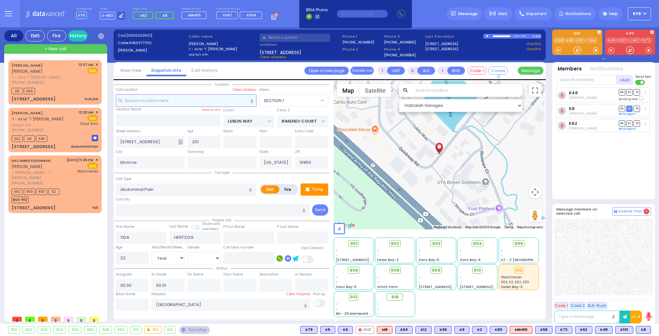
type input "2"
type input "1"
select select
radio input "true"
select select
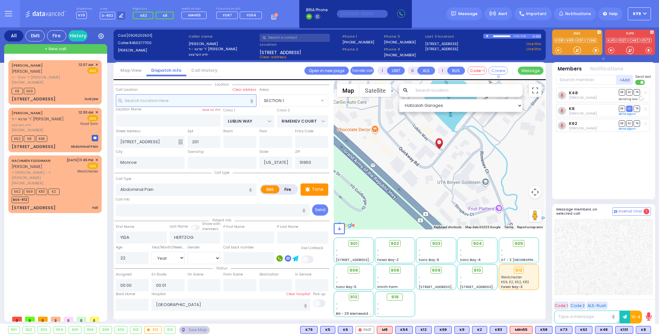
select select
type input "00:21"
select select "Hatzalah Garages"
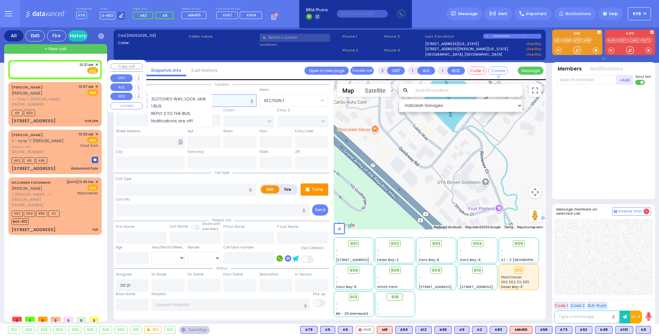
select select
radio input "true"
select select
select select "Hatzalah Garages"
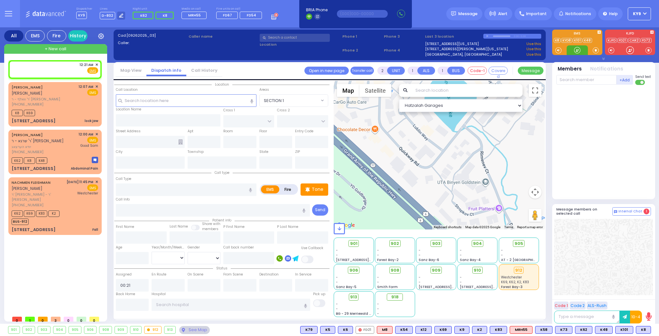
click at [578, 48] on div at bounding box center [577, 50] width 6 height 6
click at [47, 68] on div "12:21 AM ✕ Fire EMS" at bounding box center [55, 68] width 87 height 12
select select
radio input "true"
select select
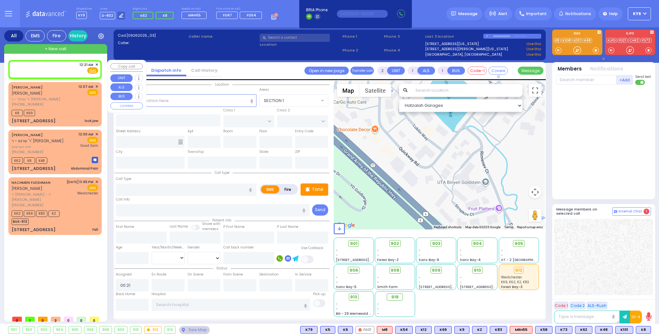
select select "Hatzalah Garages"
click at [172, 100] on input "text" at bounding box center [186, 100] width 141 height 12
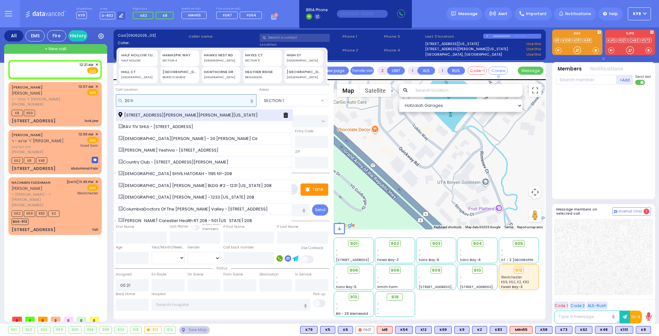
type input "20 h"
click at [164, 112] on span "20 Hayes Court Monroe New York 10950" at bounding box center [189, 115] width 142 height 6
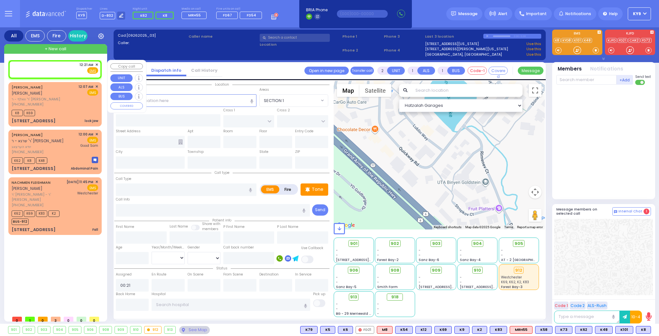
select select
radio input "true"
select select
select select "Hatzalah Garages"
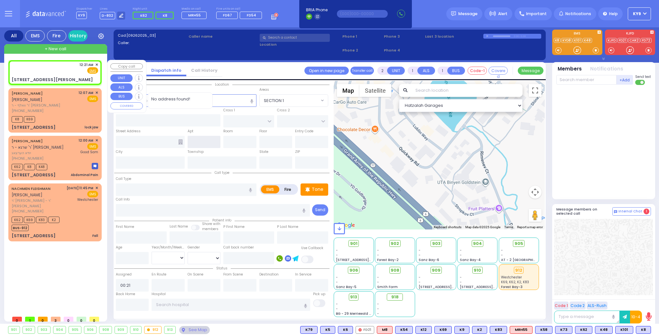
type input "SATMAR DR"
type input "TAYLOR COURT"
type input "20 Hayes Court"
type input "Monroe"
type input "[US_STATE]"
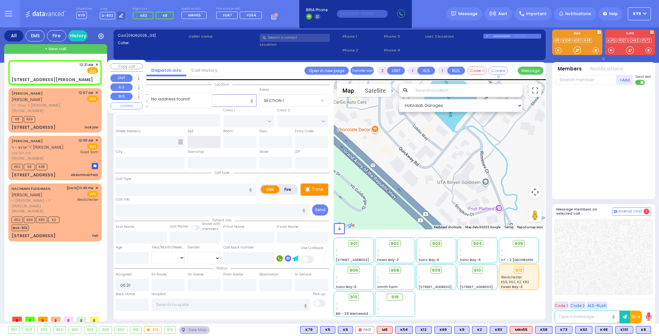
type input "10950"
select select "SECTION 3"
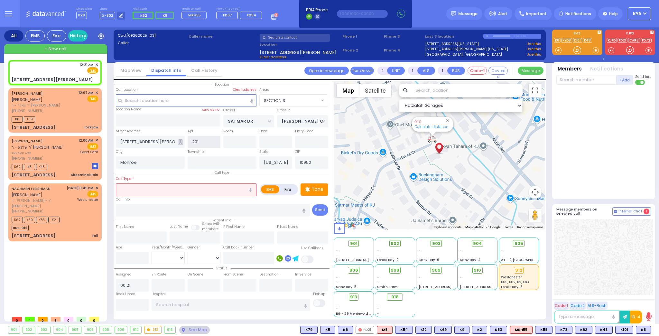
type input "201"
click at [188, 192] on input "text" at bounding box center [186, 189] width 141 height 12
type input "p"
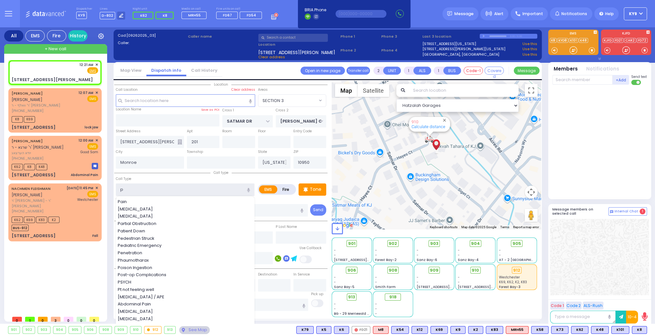
select select
radio input "true"
select select
select select "Hatzalah Garages"
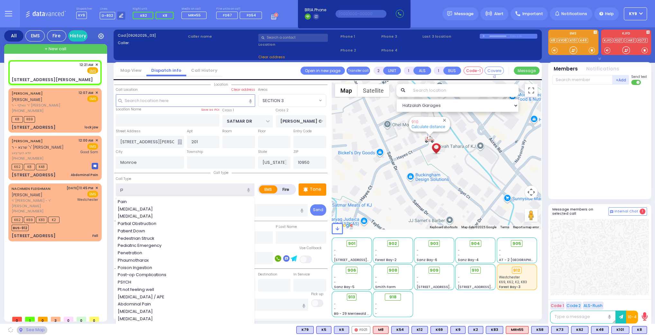
type input "pt"
select select "SECTION 3"
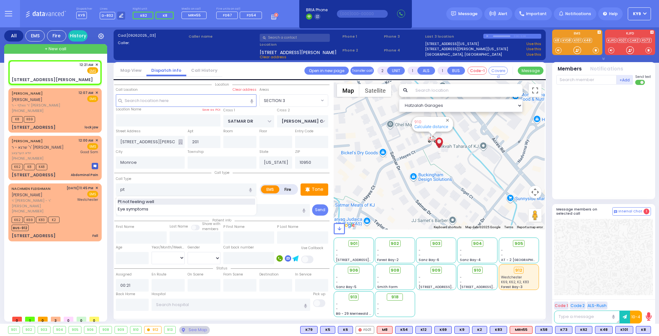
click at [168, 202] on div "Pt not feeling well" at bounding box center [186, 202] width 137 height 6
type input "Pt not feeling well"
type input "1"
type input "0"
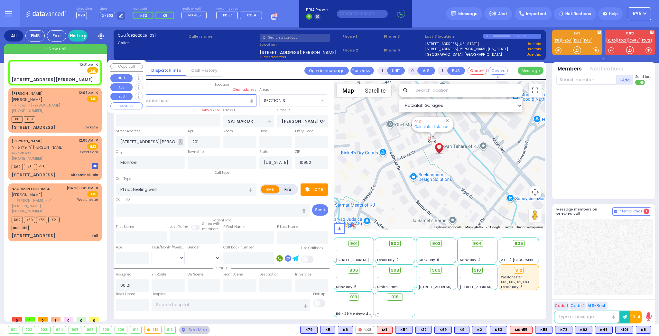
click at [50, 70] on div "12:21 AM ✕ Fire EMS" at bounding box center [55, 68] width 87 height 12
select select
radio input "true"
select select
select select "Hatzalah Garages"
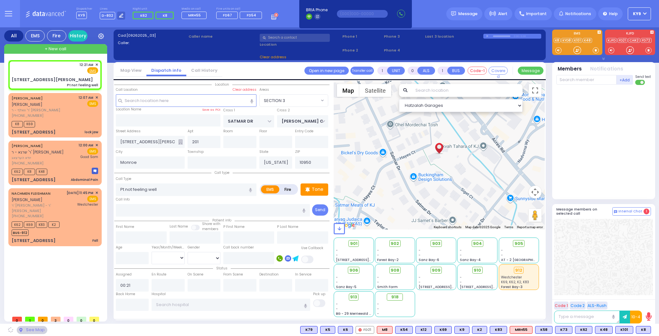
select select
radio input "true"
select select
select select "Hatzalah Garages"
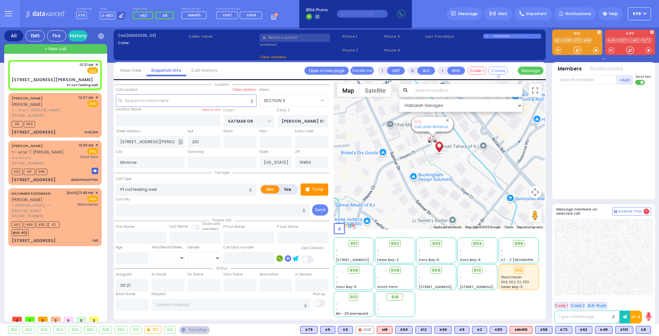
select select "SECTION 3"
click at [574, 81] on input "text" at bounding box center [586, 80] width 60 height 10
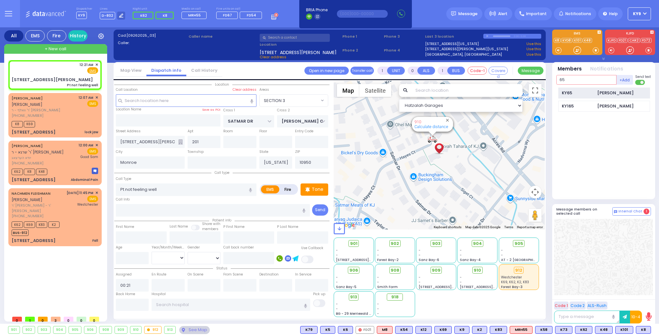
type input "65"
click at [564, 96] on div "KY65" at bounding box center [578, 93] width 32 height 6
select select
radio input "true"
select select
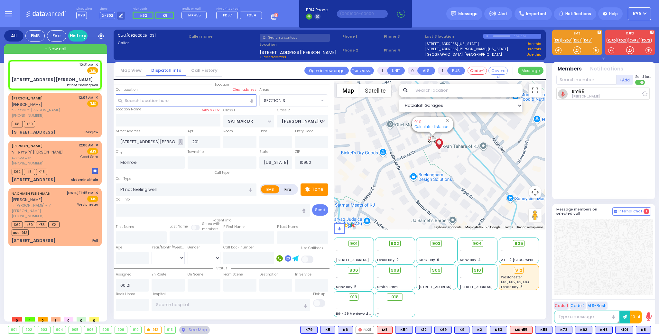
type input "00:21"
select select "Hatzalah Garages"
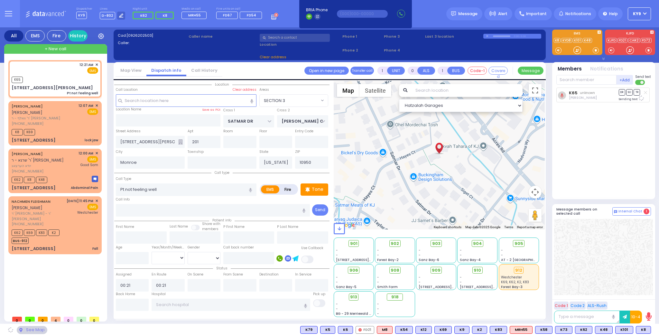
select select "SECTION 3"
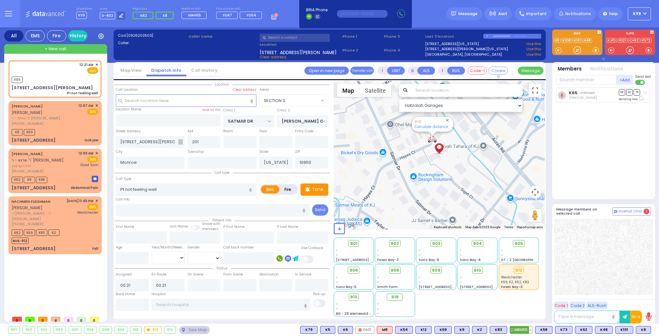
click at [523, 328] on span "MRH55" at bounding box center [521, 329] width 22 height 7
select select
radio input "true"
select select
select select "Hatzalah Garages"
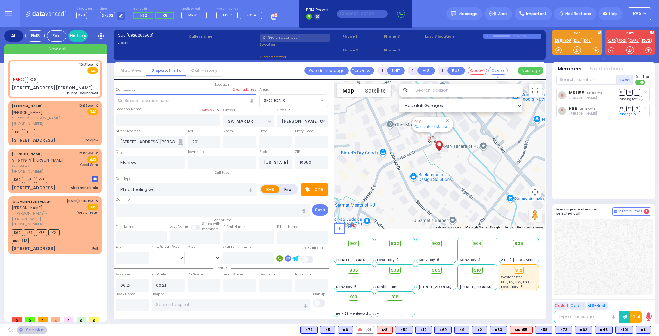
select select "SECTION 3"
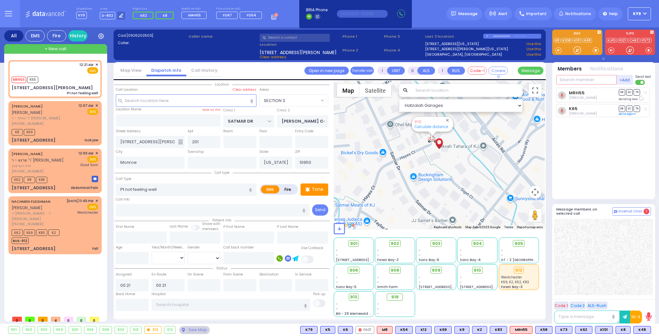
click at [586, 81] on input "text" at bounding box center [586, 80] width 60 height 10
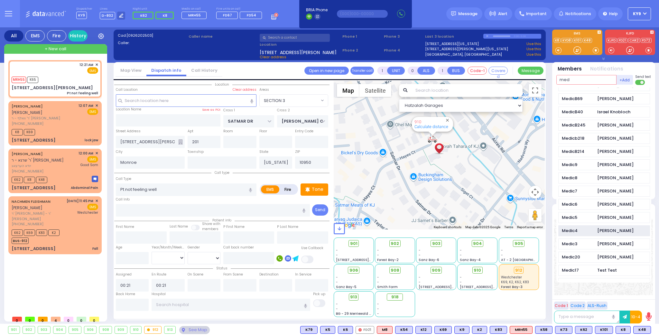
scroll to position [206, 0]
type input "med"
click at [601, 240] on div "[PERSON_NAME]" at bounding box center [615, 243] width 36 height 6
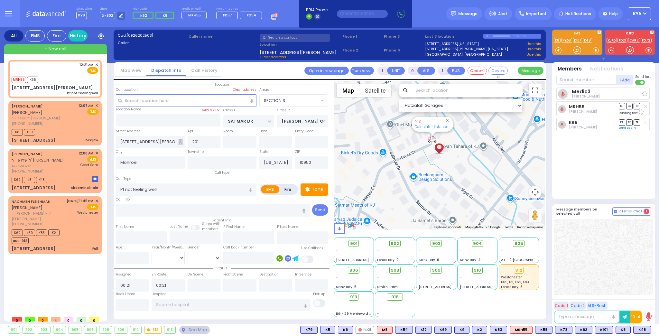
select select
radio input "true"
select select
select select "Hatzalah Garages"
select select "SECTION 3"
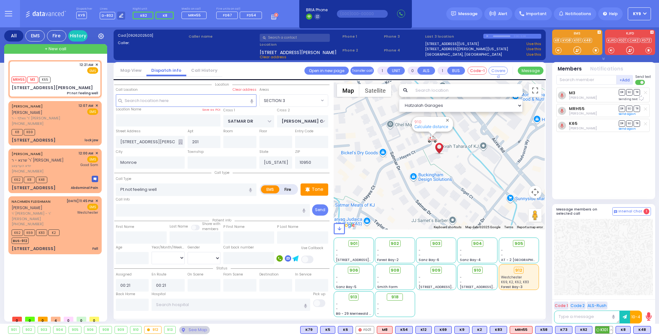
click at [605, 331] on span "K101" at bounding box center [603, 329] width 17 height 7
select select
radio input "true"
select select
select select "Hatzalah Garages"
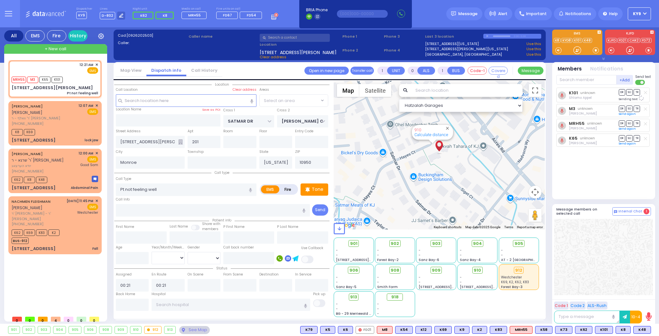
select select "SECTION 3"
click at [593, 81] on input "text" at bounding box center [586, 80] width 60 height 10
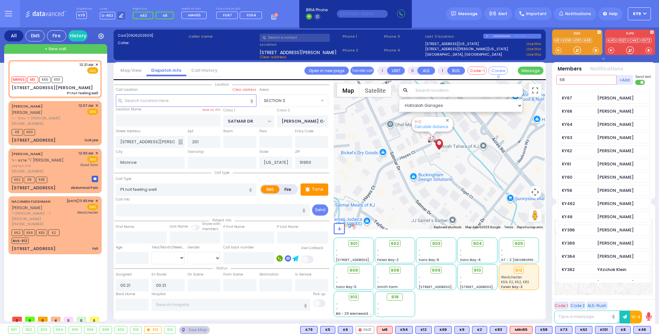
scroll to position [0, 0]
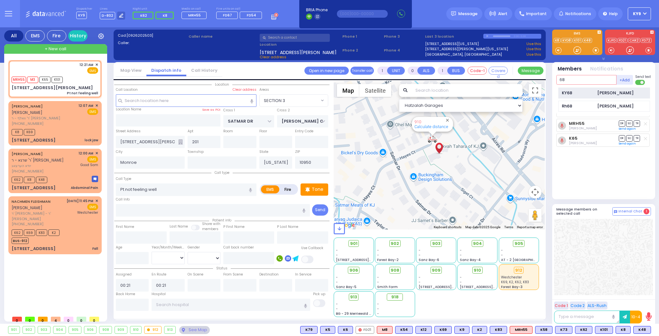
type input "68"
click at [591, 88] on div "KY68 Isaac Herskovits" at bounding box center [604, 93] width 92 height 11
select select
radio input "true"
select select
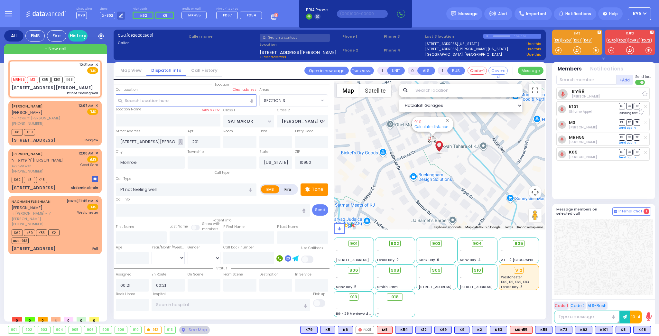
select select "Hatzalah Garages"
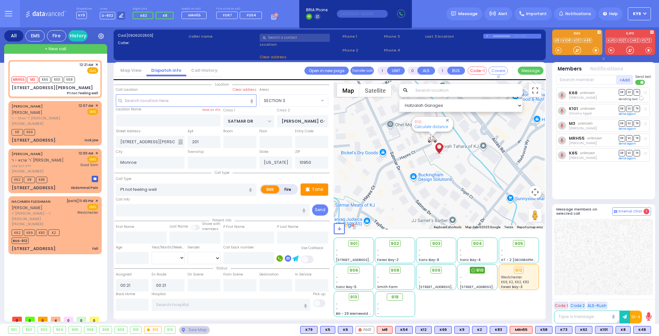
select select "SECTION 3"
click at [0, 0] on circle at bounding box center [0, 0] width 0 height 0
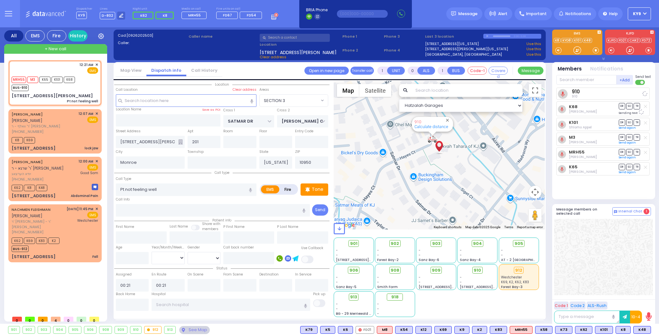
select select
radio input "true"
select select
select select "Hatzalah Garages"
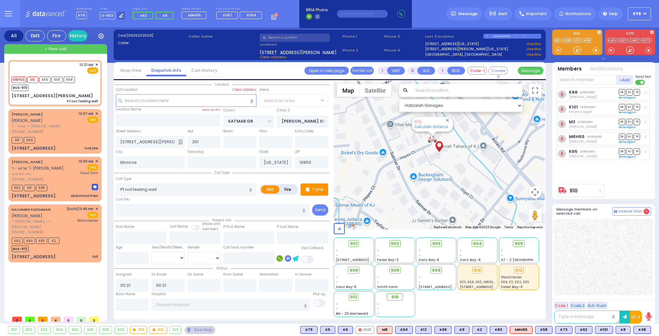
select select "SECTION 3"
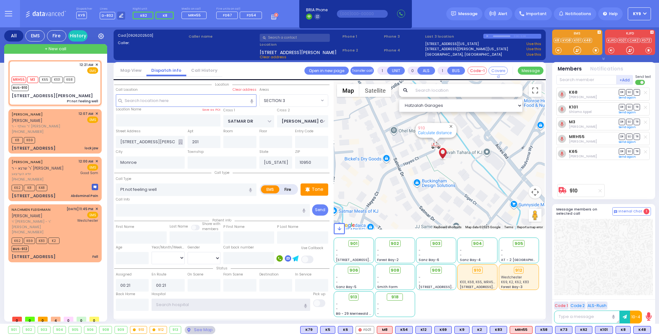
click at [192, 304] on input "text" at bounding box center [231, 305] width 159 height 12
click at [62, 135] on div "K8 K69" at bounding box center [55, 139] width 87 height 8
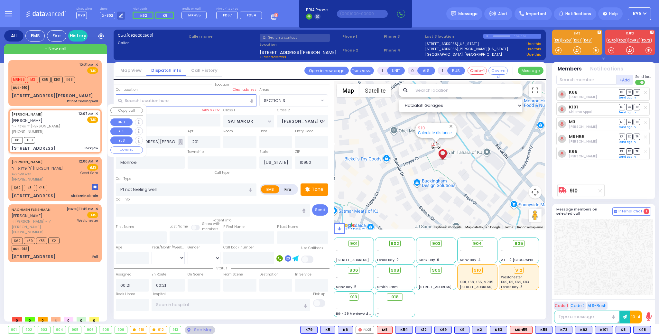
type input "6"
select select
type input "lock jaw"
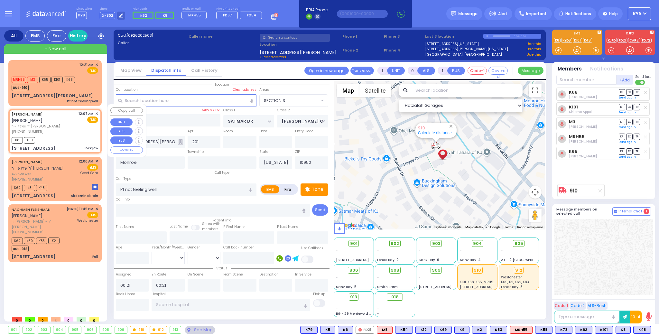
radio input "true"
type input "[PERSON_NAME]"
type input "WURTZBERGER"
type input "Libby"
type input "Wurzberger"
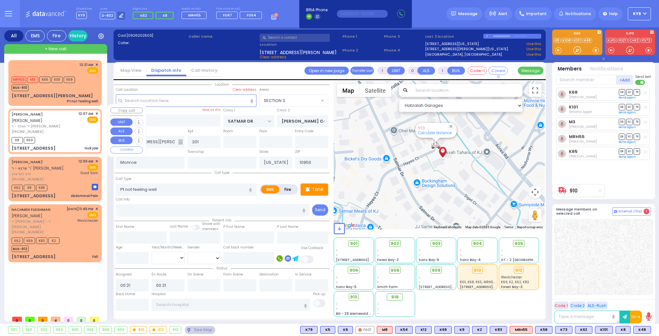
type input "13"
select select "Year"
select select "[DEMOGRAPHIC_DATA]"
type input "00:07"
type input "00:09"
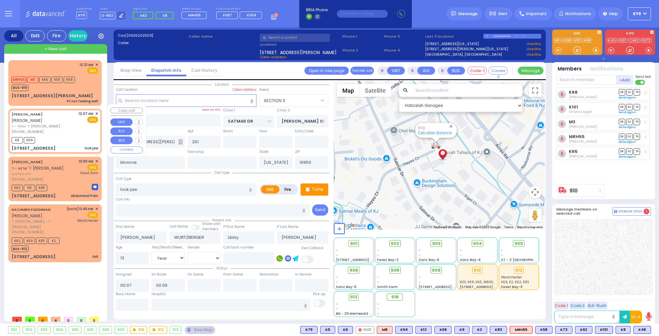
type input "PRESHBURG BLVD"
type input "FOREST RD"
type input "[STREET_ADDRESS]"
select select "SECTION 2"
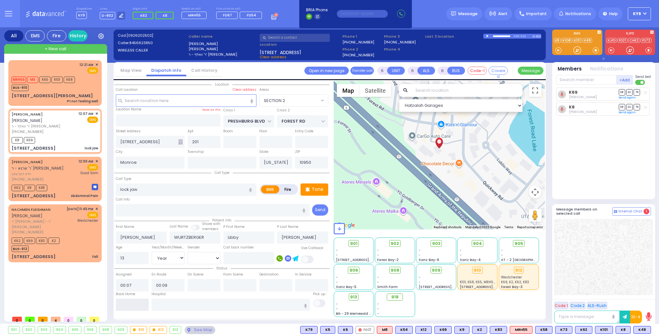
click at [138, 304] on input "text" at bounding box center [132, 305] width 33 height 12
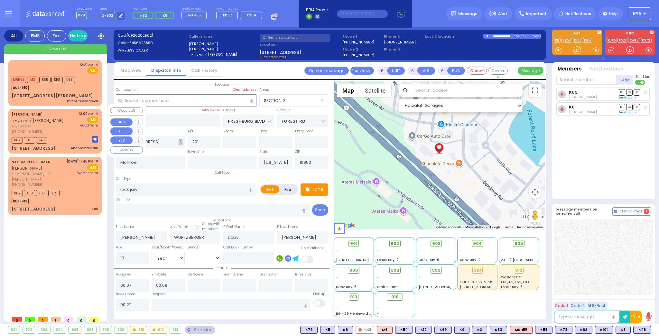
click at [79, 123] on div "Good Sam" at bounding box center [89, 125] width 20 height 5
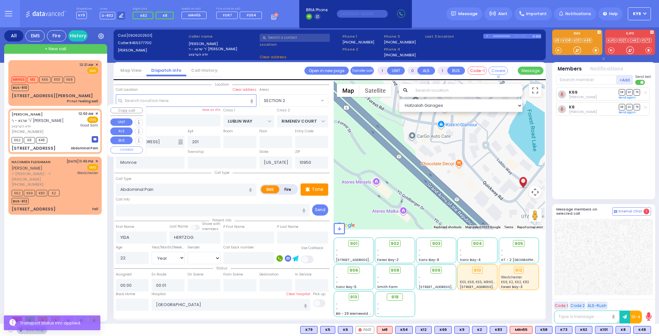
scroll to position [4, 0]
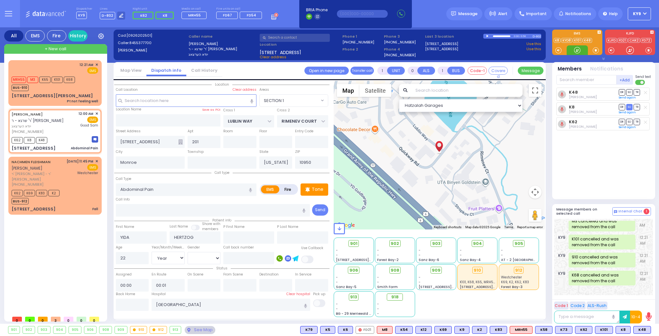
click at [578, 48] on div at bounding box center [577, 50] width 6 height 6
click at [438, 243] on span "903" at bounding box center [439, 243] width 8 height 6
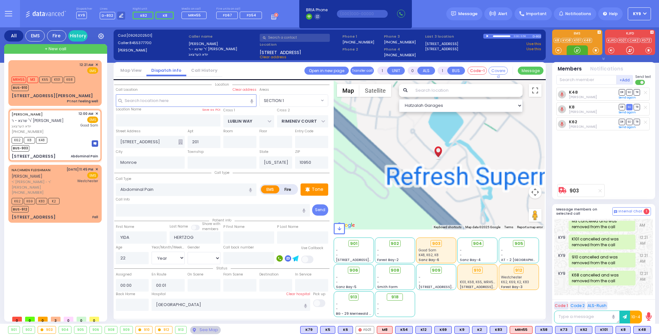
click at [577, 52] on div at bounding box center [577, 50] width 6 height 6
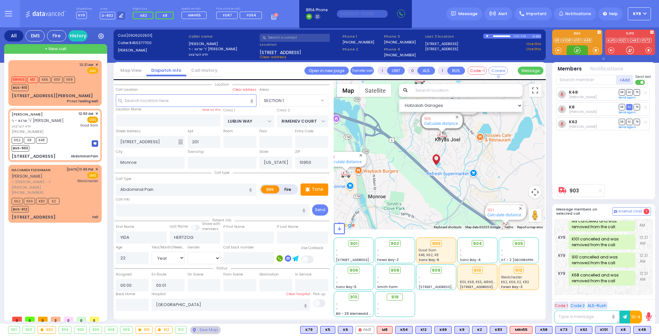
click at [576, 50] on div at bounding box center [577, 50] width 6 height 6
click at [319, 189] on p "Tone" at bounding box center [318, 189] width 12 height 7
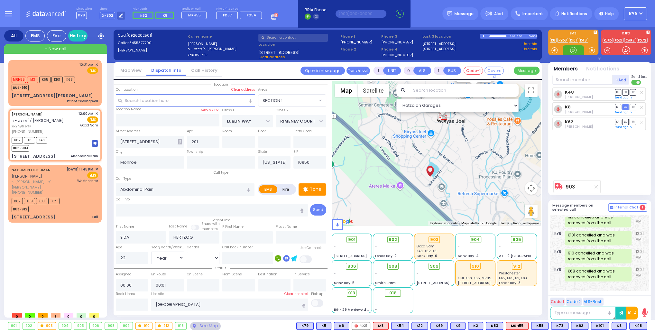
click at [573, 49] on div at bounding box center [573, 50] width 6 height 6
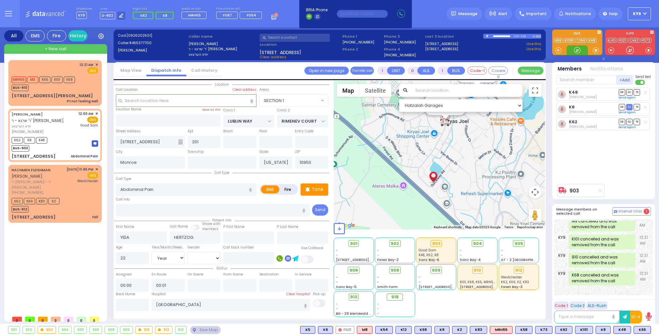
drag, startPoint x: 575, startPoint y: 51, endPoint x: 613, endPoint y: 128, distance: 86.7
click at [576, 50] on div at bounding box center [577, 50] width 6 height 6
click at [642, 329] on span "K66" at bounding box center [642, 329] width 17 height 7
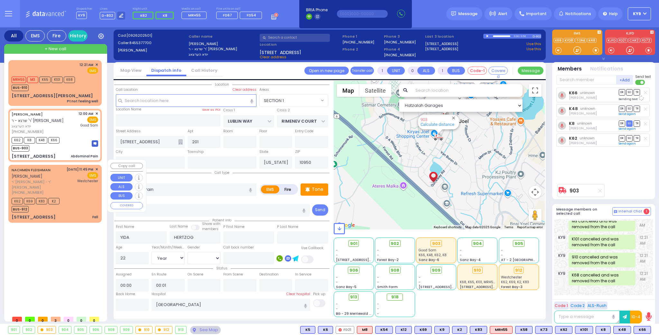
click at [71, 198] on div "K62 K69 K83 K2 BUS-912" at bounding box center [55, 204] width 87 height 16
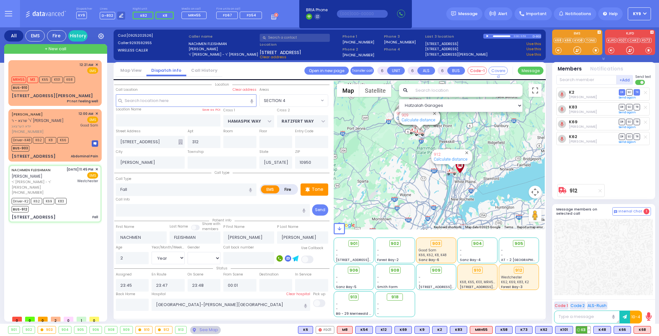
click at [590, 330] on button at bounding box center [588, 329] width 3 height 7
click at [587, 299] on icon at bounding box center [584, 301] width 7 height 7
click at [588, 292] on icon at bounding box center [584, 292] width 7 height 7
click at [602, 275] on div at bounding box center [603, 257] width 99 height 76
click at [84, 81] on div "MRH55 M3 K65 K101 K68 BUS-910" at bounding box center [55, 83] width 87 height 16
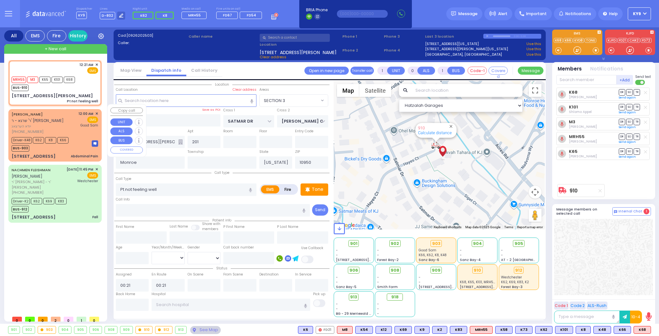
click at [75, 129] on div "[PHONE_NUMBER]" at bounding box center [44, 131] width 65 height 5
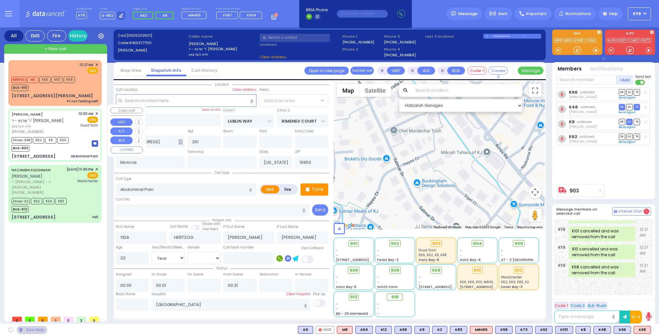
scroll to position [4, 0]
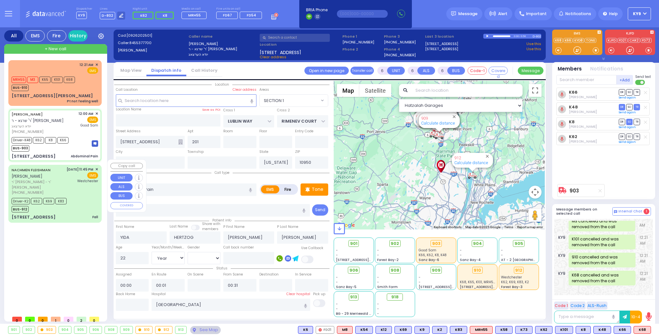
click at [74, 197] on div "Driver-K2 K62 K69 K83 BUS-912" at bounding box center [55, 204] width 87 height 16
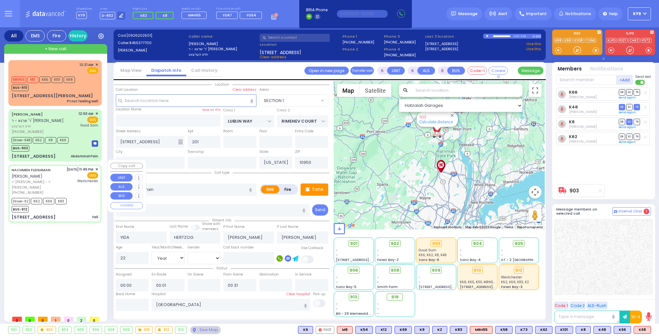
scroll to position [0, 0]
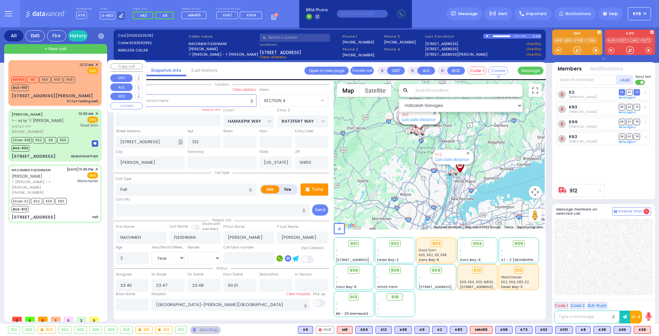
click at [81, 79] on div "MRH55 M3 K65 K101 K68 BUS-910" at bounding box center [55, 83] width 87 height 16
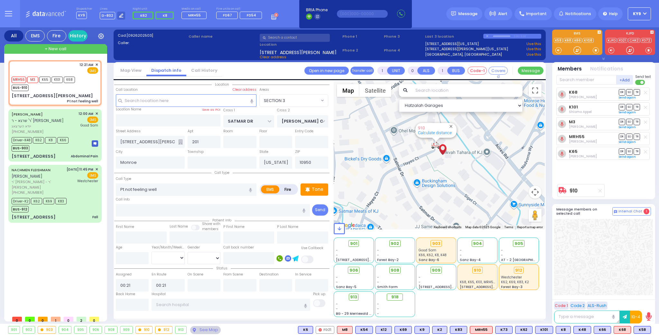
select select "SECTION 3"
select select
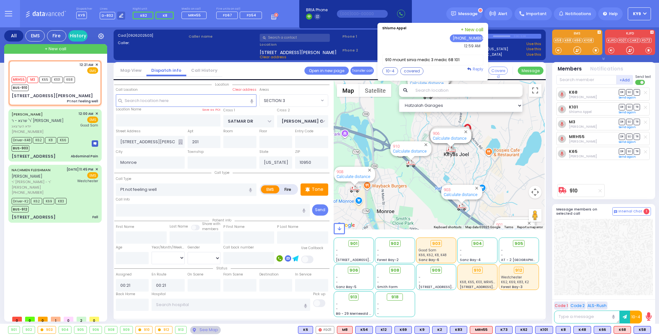
click at [483, 67] on span "Reply" at bounding box center [478, 68] width 11 height 5
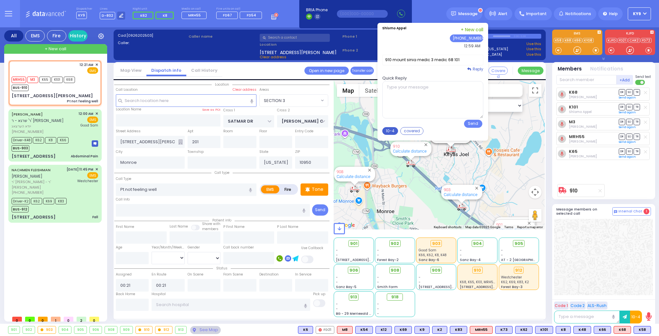
click at [393, 130] on button "10-4" at bounding box center [390, 131] width 16 height 8
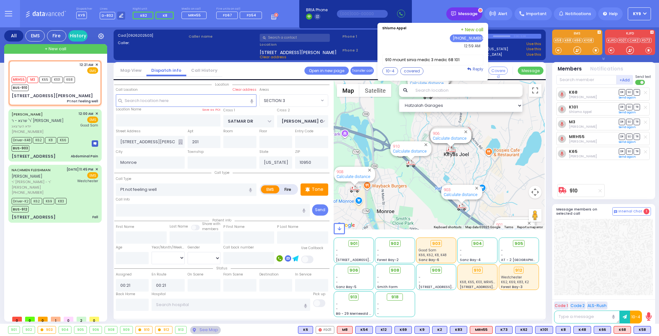
click at [465, 15] on span "Message" at bounding box center [467, 14] width 19 height 6
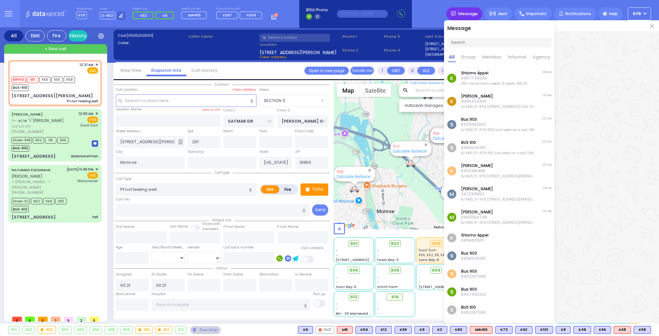
click at [472, 14] on span "Message" at bounding box center [467, 14] width 19 height 6
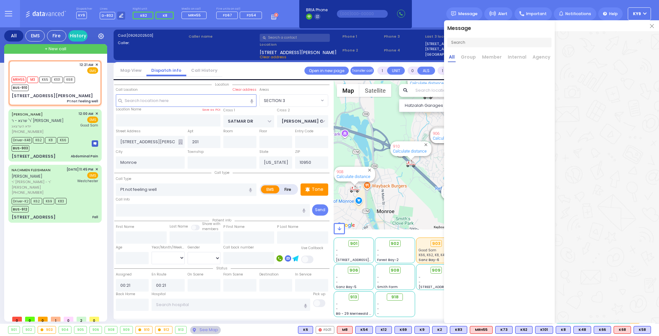
click at [653, 24] on img at bounding box center [652, 26] width 4 height 4
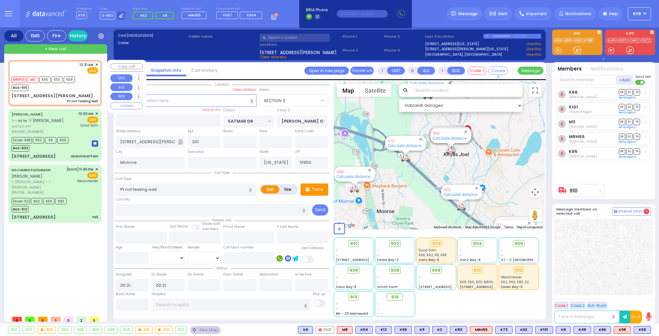
click at [66, 89] on div "BUS-910" at bounding box center [43, 87] width 63 height 8
select select
radio input "true"
select select
select select "Hatzalah Garages"
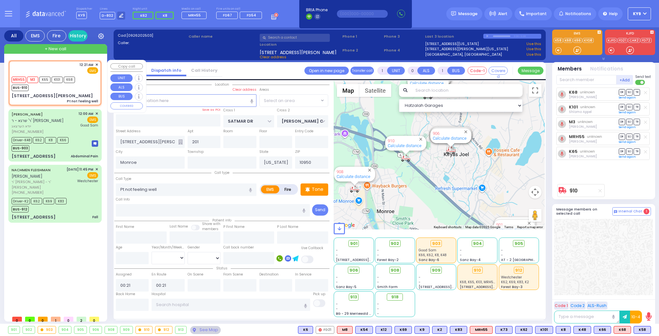
select select "SECTION 3"
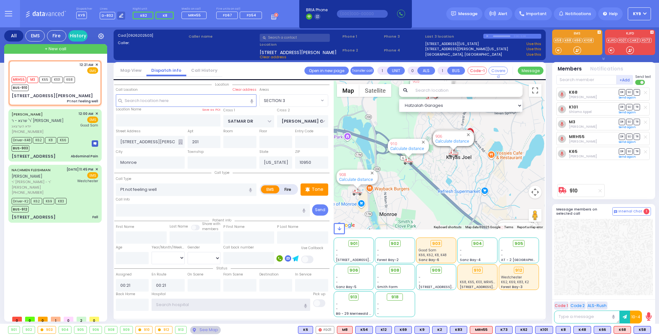
drag, startPoint x: 163, startPoint y: 306, endPoint x: 158, endPoint y: 302, distance: 6.6
click at [163, 306] on input "text" at bounding box center [231, 305] width 159 height 12
type input "mt"
click at [175, 285] on span "Mt Sinai Maternal Care, East 98th Street" at bounding box center [205, 288] width 95 height 6
select select
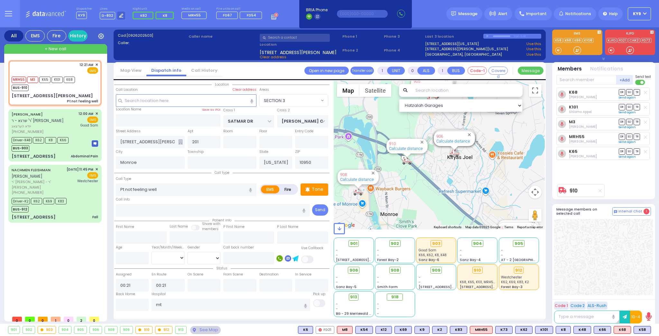
radio input "true"
select select
type input "Mt Sinai Maternal Care"
select select "Hatzalah Garages"
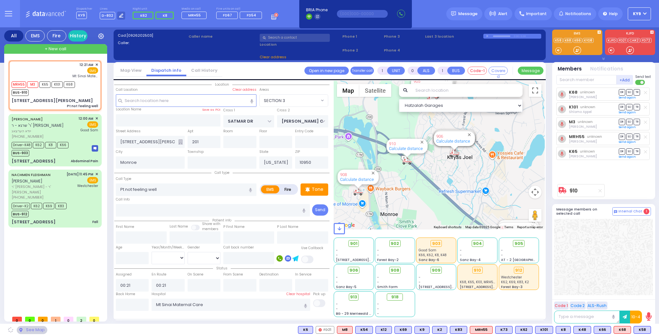
select select "SECTION 3"
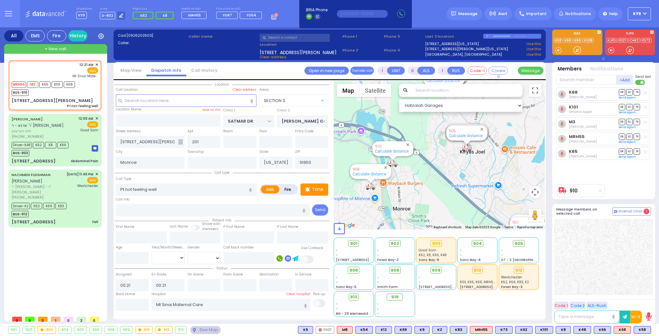
type input "6"
select select
radio input "true"
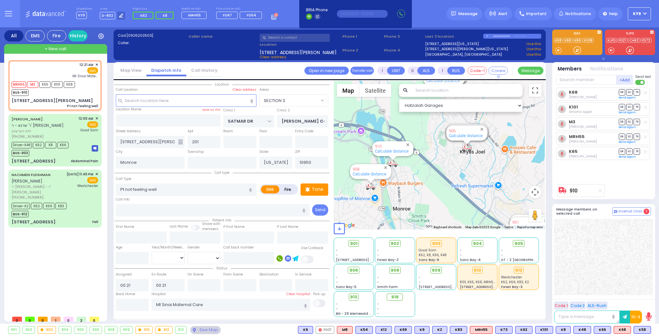
type input "Unknown"
select select "Year"
type input "01:01"
select select "Hatzalah Garages"
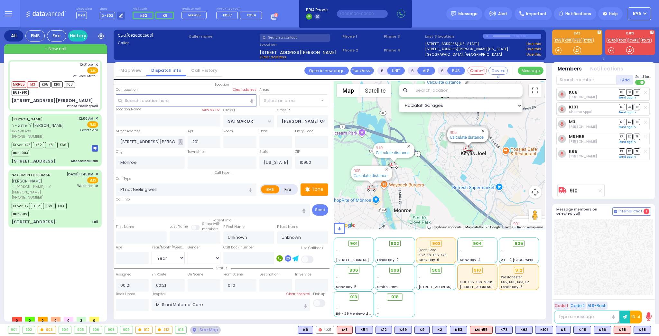
select select
radio input "true"
select select "Year"
select select "SECTION 3"
select select "Hatzalah Garages"
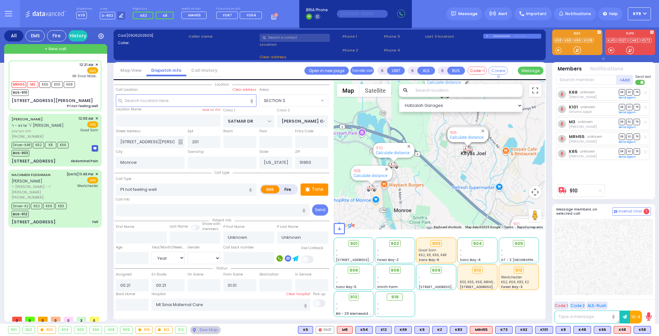
select select "SECTION 3"
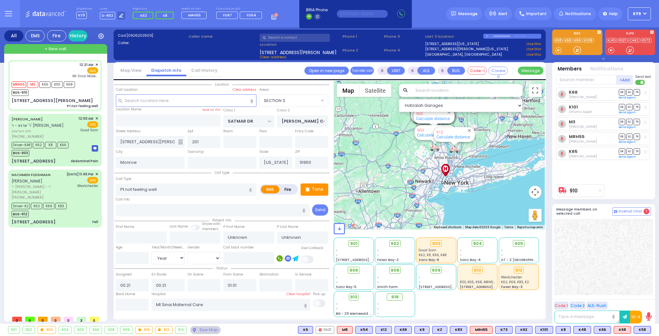
select select
radio input "true"
type input "Miriam"
type input "Sofer"
select select "Year"
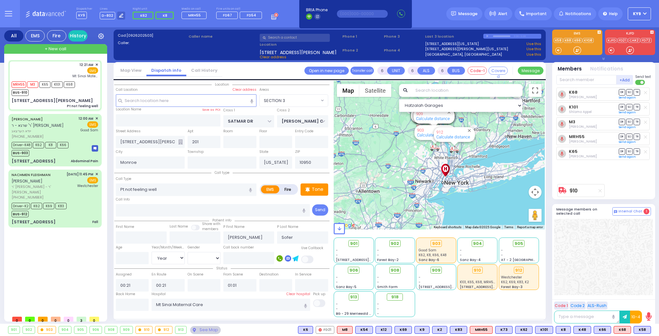
select select "Hatzalah Garages"
select select "SECTION 3"
select select
radio input "true"
select select "Year"
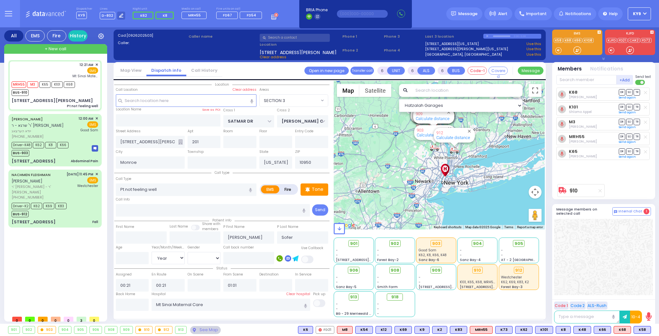
select select "Hatzalah Garages"
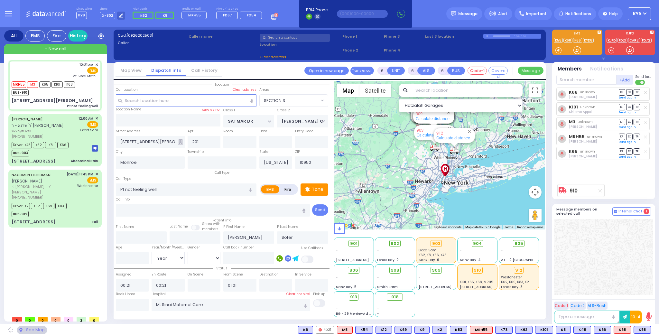
select select "SECTION 3"
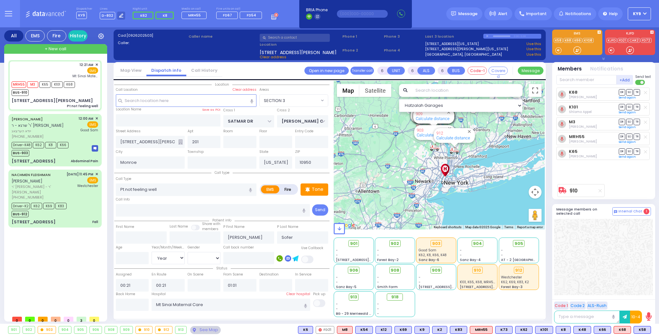
select select
radio input "true"
select select "Year"
select select "Hatzalah Garages"
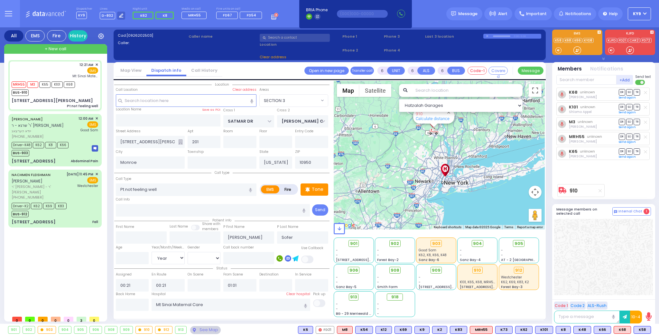
select select
radio input "true"
select select "Year"
select select "Hatzalah Garages"
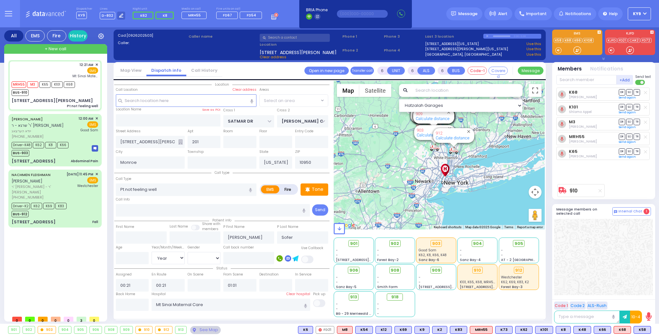
select select "SECTION 3"
select select
radio input "true"
type input "Miriam Raizel"
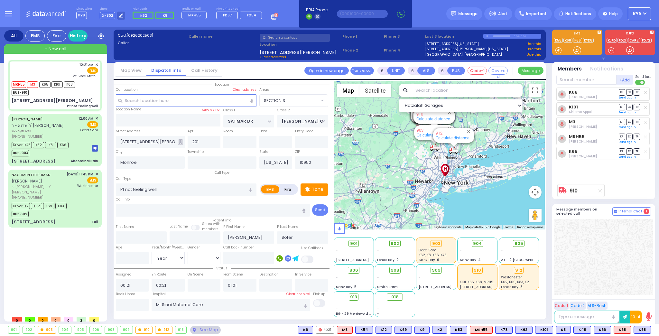
type input "SOFER"
type input "66"
select select "Year"
select select "[DEMOGRAPHIC_DATA]"
select select "Hatzalah Garages"
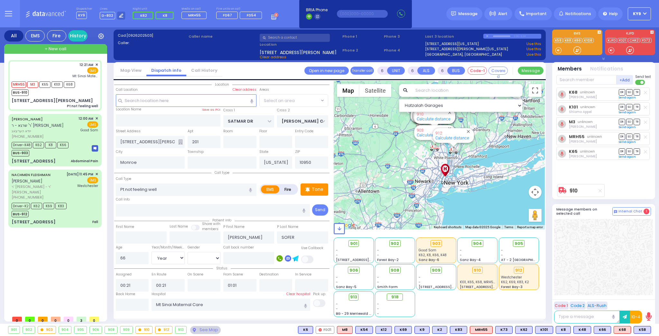
select select "SECTION 3"
select select
radio input "true"
select select "Year"
select select "[DEMOGRAPHIC_DATA]"
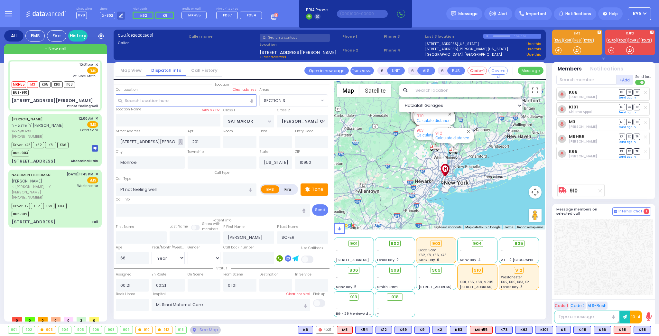
select select "Hatzalah Garages"
select select "SECTION 3"
select select
radio input "true"
select select "Year"
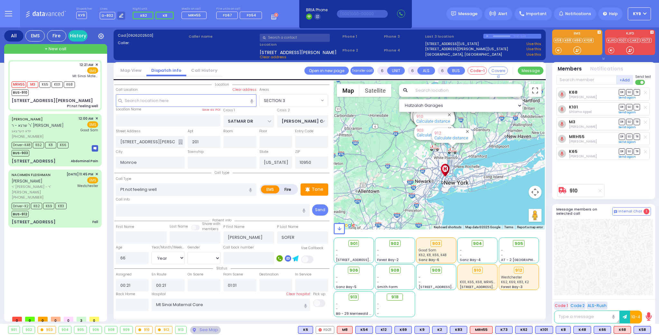
select select "[DEMOGRAPHIC_DATA]"
select select "Hatzalah Garages"
select select "SECTION 3"
